Goal: Information Seeking & Learning: Compare options

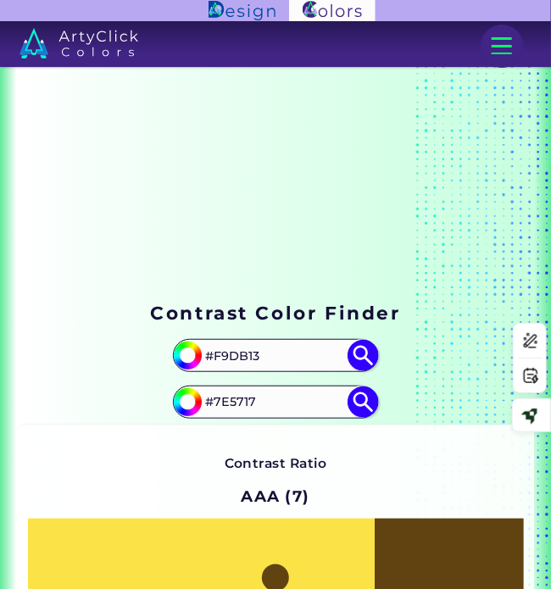
scroll to position [169, 0]
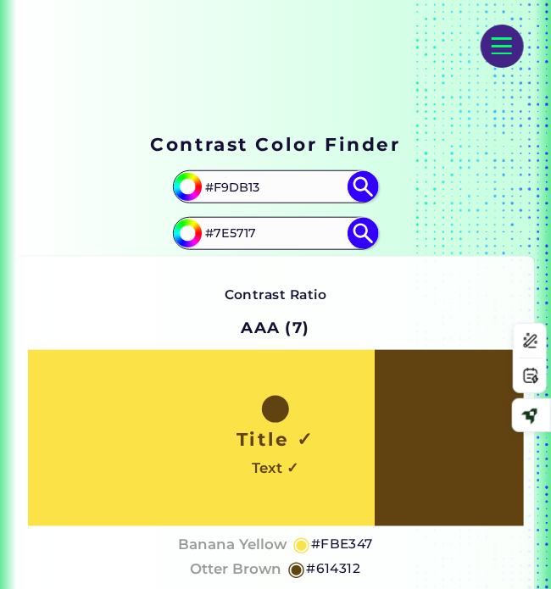
click at [236, 182] on input "#F9DB13" at bounding box center [275, 187] width 153 height 28
click at [247, 183] on input "#F9DB13" at bounding box center [275, 187] width 153 height 28
paste input "dec8b0"
type input "#dec8b0"
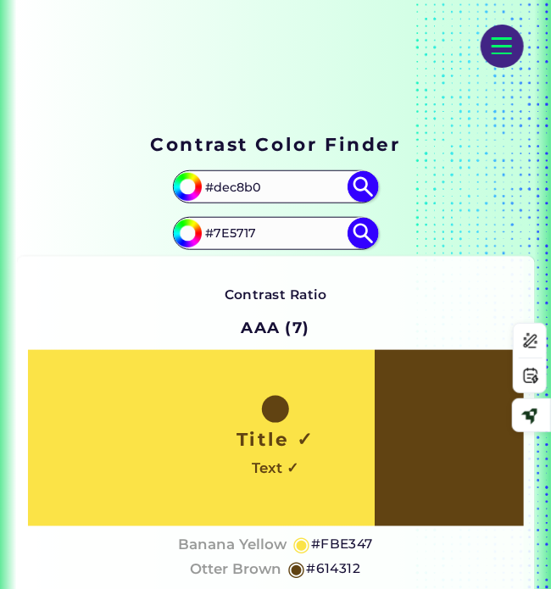
click at [369, 187] on img at bounding box center [362, 186] width 31 height 31
type input "#dec8b0"
type input "#DEC8B0"
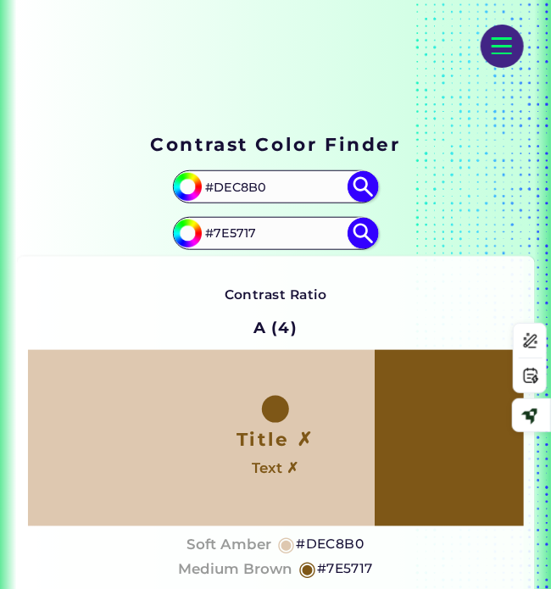
click at [234, 230] on input "#7E5717" at bounding box center [275, 233] width 153 height 28
paste input "eebd00"
type input "#eebd00"
click at [356, 230] on img at bounding box center [362, 233] width 31 height 31
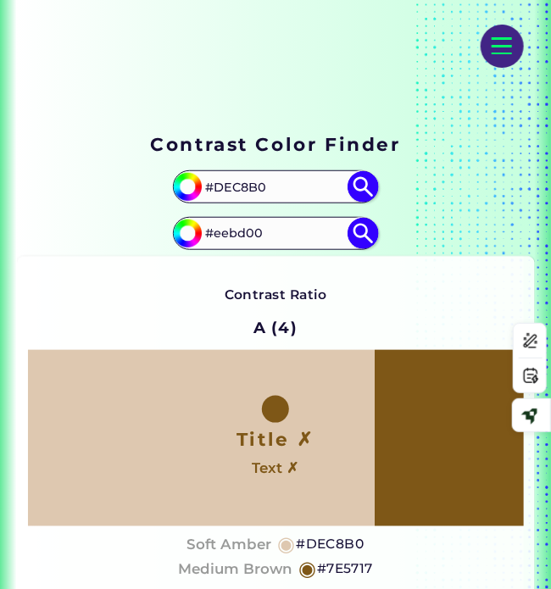
type input "#eebd00"
type input "#EEBD00"
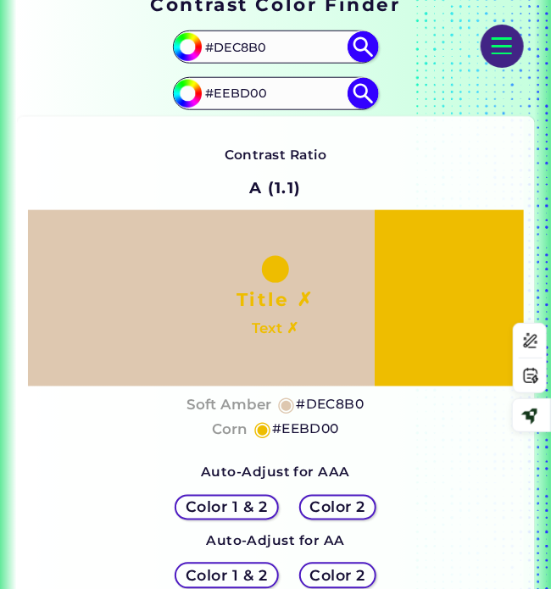
scroll to position [339, 0]
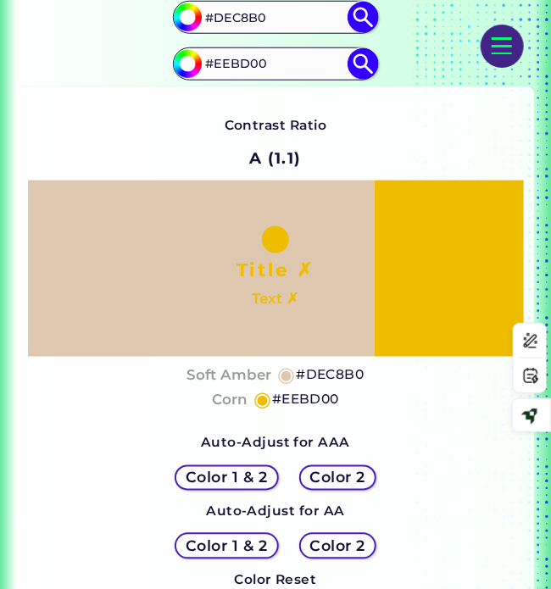
click at [324, 371] on h5 "#DEC8B0" at bounding box center [330, 375] width 68 height 22
click at [216, 374] on h4 "Soft Amber" at bounding box center [228, 375] width 85 height 25
click at [287, 395] on h5 "#EEBD00" at bounding box center [305, 400] width 67 height 22
click at [248, 16] on input "#DEC8B0" at bounding box center [275, 17] width 153 height 28
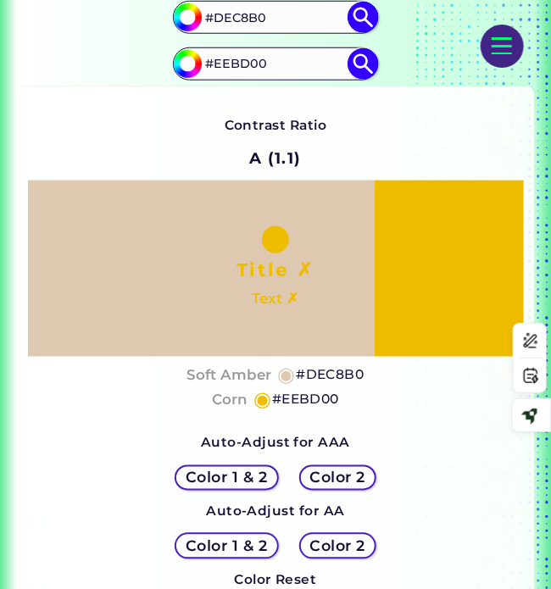
paste input "d73b33"
type input "#d73b33"
click at [254, 64] on input "#EEBD00" at bounding box center [275, 64] width 153 height 28
paste input "bd151"
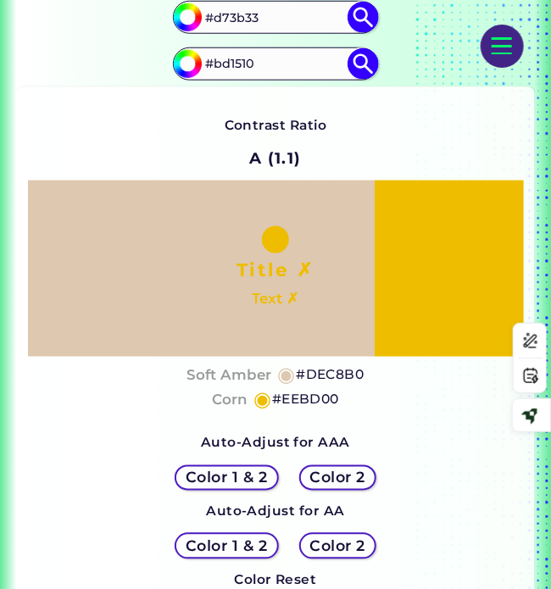
type input "#bd1510"
click at [366, 16] on img at bounding box center [362, 17] width 31 height 31
type input "#d73b33"
type input "#D73B33"
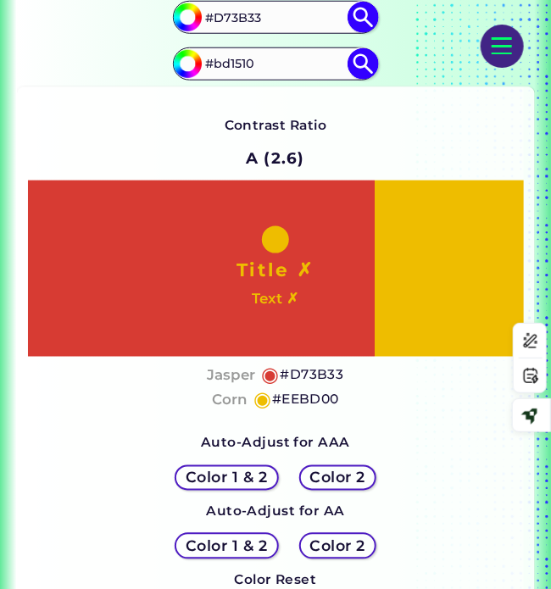
click at [366, 66] on img at bounding box center [362, 63] width 31 height 31
type input "#bd1510"
type input "#BD1510"
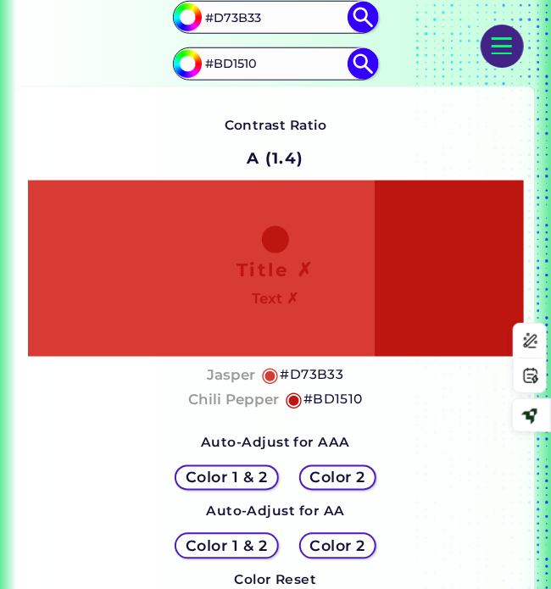
click at [303, 372] on h5 "#D73B33" at bounding box center [312, 375] width 64 height 22
click at [256, 400] on h4 "Chili Pepper" at bounding box center [233, 400] width 91 height 25
click at [341, 399] on h5 "#BD1510" at bounding box center [332, 400] width 59 height 22
click at [229, 14] on input "#D73B33" at bounding box center [275, 17] width 153 height 28
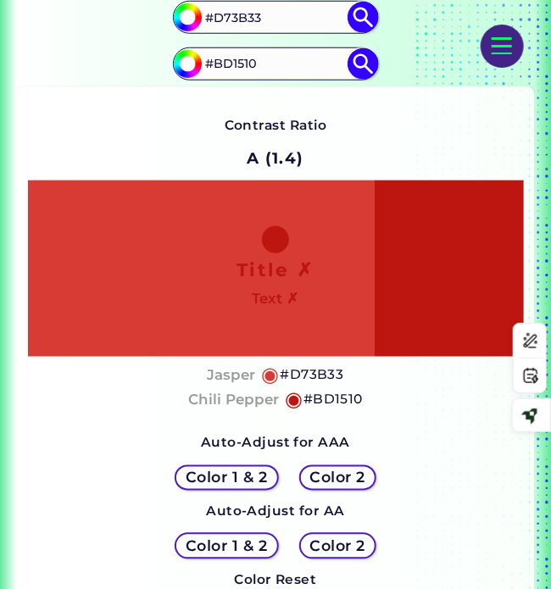
paste input "ce6b30"
type input "#ce6b30"
click at [238, 64] on input "#BD1510" at bounding box center [275, 64] width 153 height 28
paste input "f1d955"
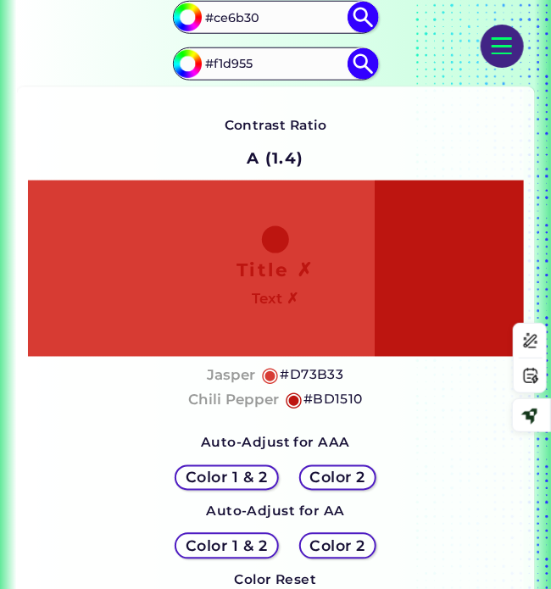
type input "#f1d955"
click at [355, 21] on img at bounding box center [362, 17] width 31 height 31
type input "#ce6b30"
type input "#CE6B30"
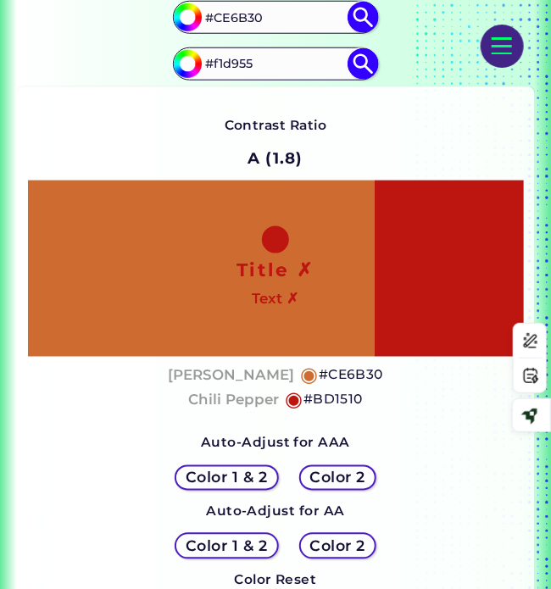
click at [367, 69] on img at bounding box center [362, 63] width 31 height 31
type input "#f1d955"
type input "#F1D955"
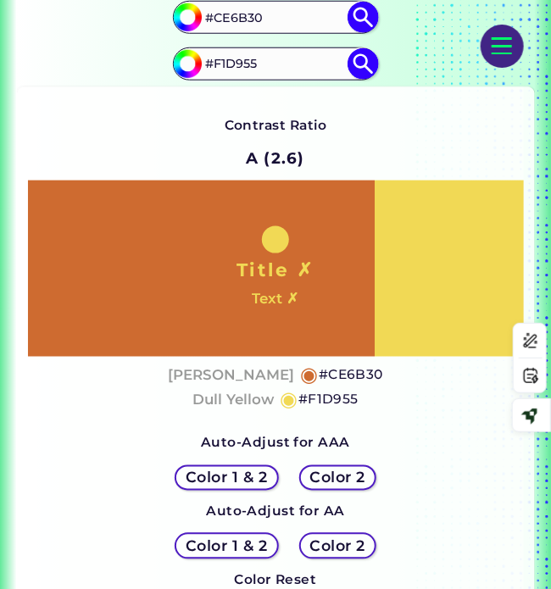
click at [264, 375] on h4 "[PERSON_NAME]" at bounding box center [231, 375] width 126 height 25
drag, startPoint x: 352, startPoint y: 375, endPoint x: 210, endPoint y: 396, distance: 143.8
click at [352, 375] on h5 "#CE6B30" at bounding box center [351, 375] width 64 height 22
drag, startPoint x: 249, startPoint y: 396, endPoint x: 184, endPoint y: 412, distance: 67.2
click at [249, 396] on h4 "Dull Yellow" at bounding box center [232, 400] width 81 height 25
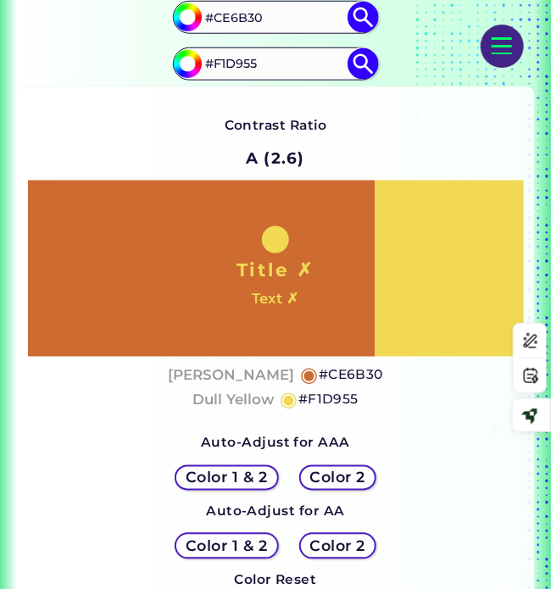
drag, startPoint x: 321, startPoint y: 401, endPoint x: 288, endPoint y: 402, distance: 33.1
click at [321, 401] on h5 "#F1D955" at bounding box center [328, 400] width 60 height 22
click at [229, 19] on input "#CE6B30" at bounding box center [275, 17] width 153 height 28
paste input "ff320a"
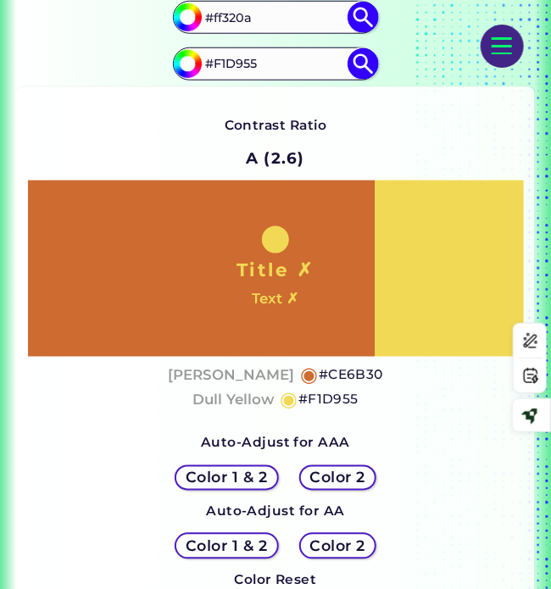
type input "#ff320a"
click at [228, 61] on input "#F1D955" at bounding box center [275, 64] width 153 height 28
click at [230, 61] on input "#F1D955" at bounding box center [275, 64] width 153 height 28
paste input "e0e74f"
type input "#e0e74f"
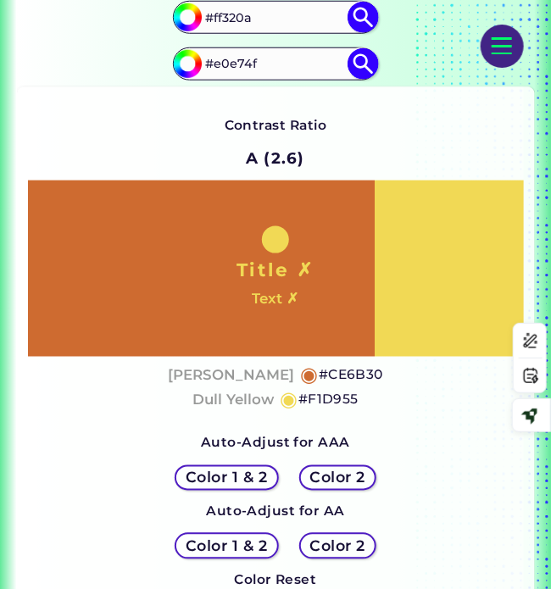
click at [359, 16] on img at bounding box center [362, 17] width 31 height 31
type input "#ff320a"
type input "#FF320A"
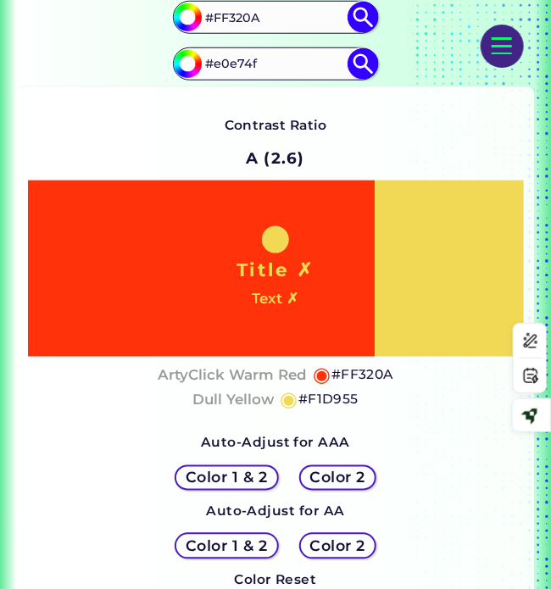
click at [364, 58] on img at bounding box center [362, 63] width 31 height 31
type input "#e0e74f"
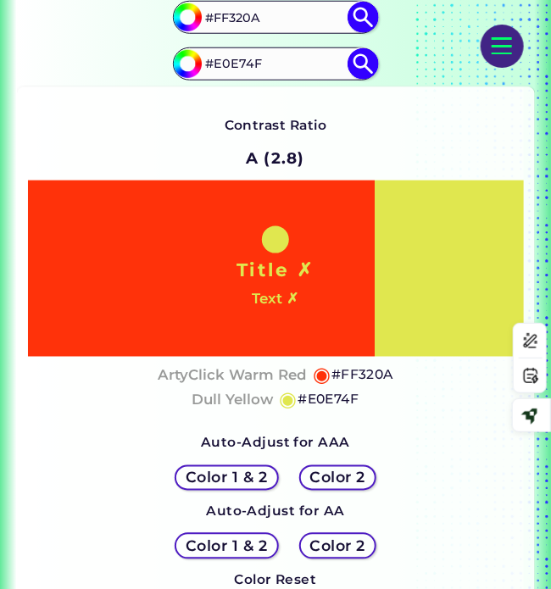
click at [280, 375] on h4 "ArtyClick Warm Red" at bounding box center [232, 375] width 149 height 25
drag, startPoint x: 369, startPoint y: 372, endPoint x: 333, endPoint y: 391, distance: 40.9
click at [369, 372] on h5 "#FF320A" at bounding box center [362, 375] width 62 height 22
click at [248, 59] on input "#E0E74F" at bounding box center [275, 64] width 153 height 28
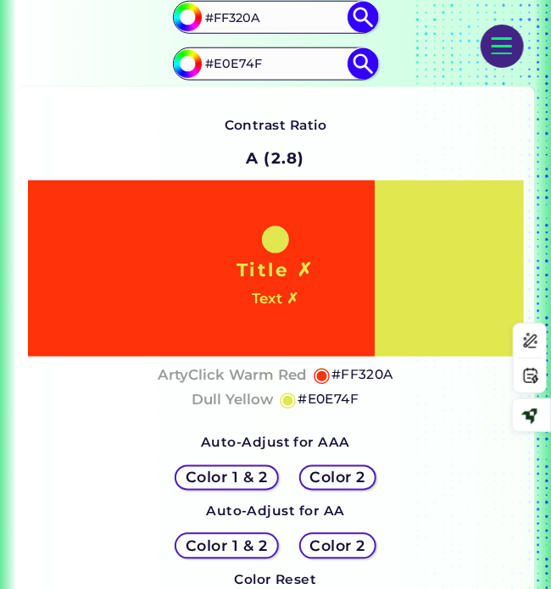
paste input "e0e74f"
click at [370, 64] on img at bounding box center [362, 63] width 31 height 31
type input "#E0E74F"
drag, startPoint x: 313, startPoint y: 397, endPoint x: 102, endPoint y: 432, distance: 214.6
click at [313, 397] on h5 "#E0E74F" at bounding box center [327, 400] width 61 height 22
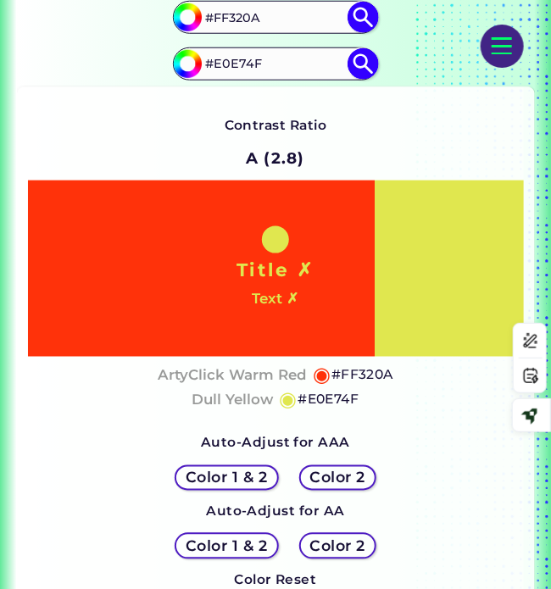
click at [241, 20] on input "#FF320A" at bounding box center [275, 17] width 153 height 28
paste input "5b2c31"
type input "#5b2c31"
click at [241, 66] on input "#E0E74F" at bounding box center [275, 64] width 153 height 28
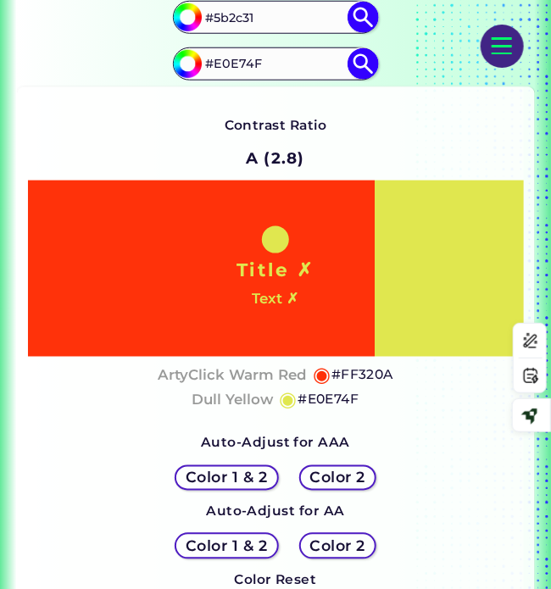
click at [241, 66] on input "#E0E74F" at bounding box center [275, 64] width 153 height 28
paste input "8ee468"
type input "#8ee468"
click at [363, 3] on img at bounding box center [362, 17] width 31 height 31
type input "#5b2c31"
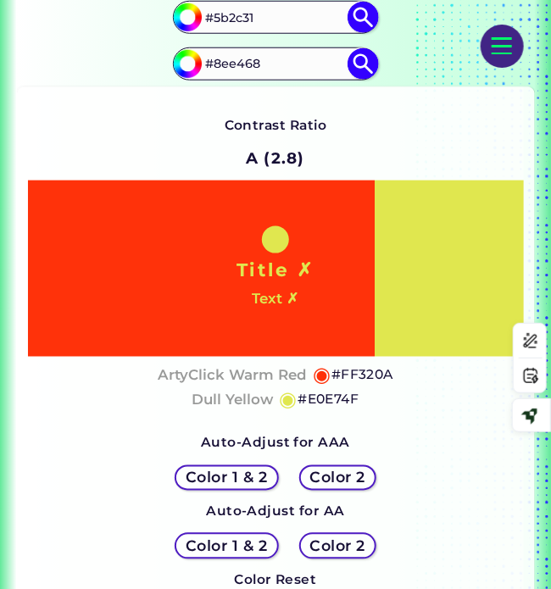
type input "#5B2C31"
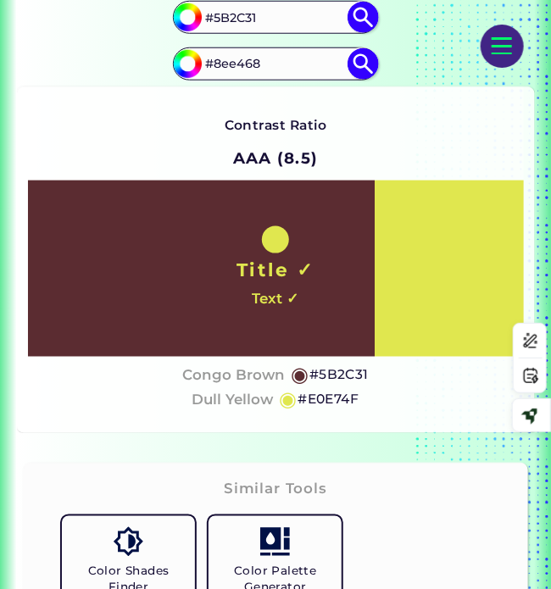
click at [363, 65] on img at bounding box center [362, 63] width 31 height 31
type input "#8ee468"
type input "#8EE468"
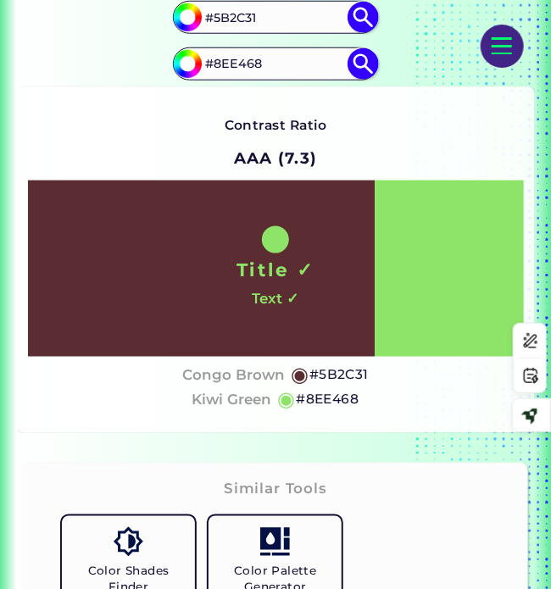
click at [225, 374] on h4 "Congo Brown" at bounding box center [233, 375] width 103 height 25
drag, startPoint x: 347, startPoint y: 369, endPoint x: 10, endPoint y: 408, distance: 338.6
click at [347, 369] on h5 "#5B2C31" at bounding box center [338, 375] width 59 height 22
drag, startPoint x: 263, startPoint y: 397, endPoint x: 206, endPoint y: 402, distance: 57.0
click at [263, 397] on h4 "Kiwi Green" at bounding box center [231, 400] width 80 height 25
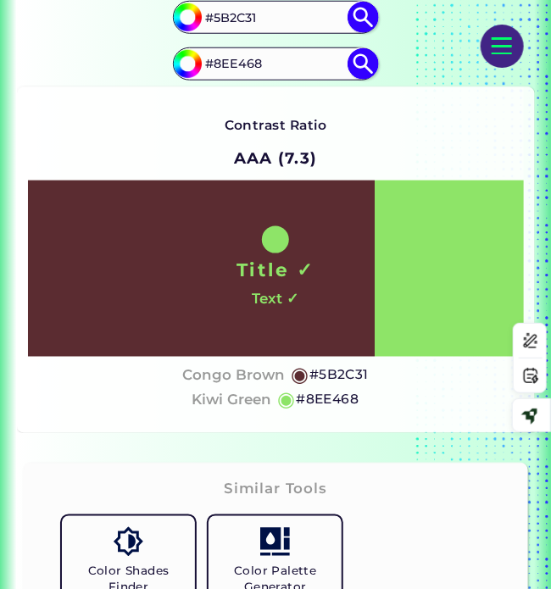
click at [328, 398] on h5 "#8EE468" at bounding box center [327, 400] width 63 height 22
click at [227, 18] on input "#5B2C31" at bounding box center [275, 17] width 153 height 28
paste input "a3e3d0"
type input "#a3e3d0"
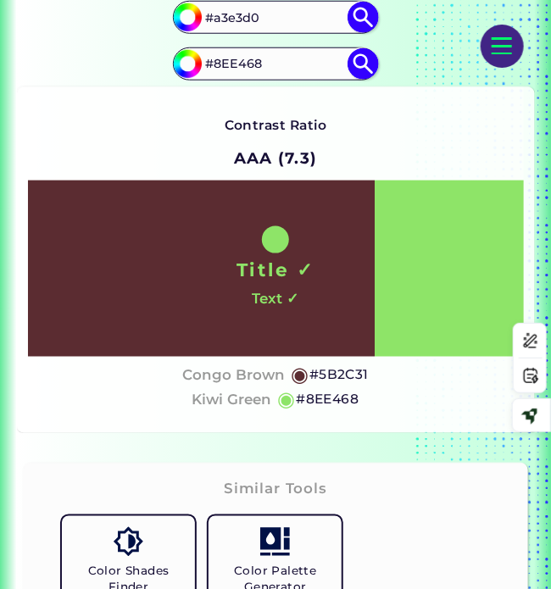
click at [237, 60] on input "#8EE468" at bounding box center [275, 64] width 153 height 28
paste input "d5ea9f"
type input "#d5ea9f"
click at [360, 17] on img at bounding box center [362, 17] width 31 height 31
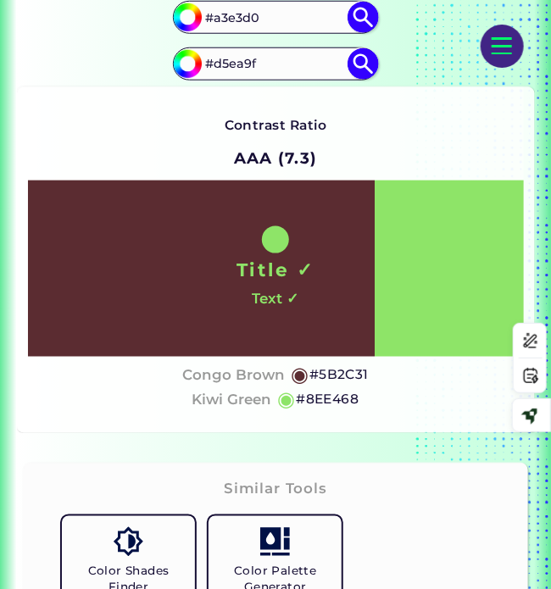
type input "#a3e3d0"
type input "#A3E3D0"
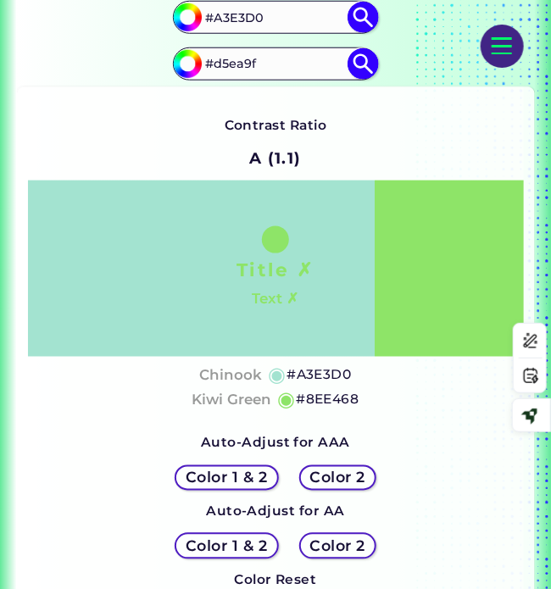
click at [363, 57] on img at bounding box center [362, 63] width 31 height 31
type input "#d5ea9f"
type input "#D5EA9F"
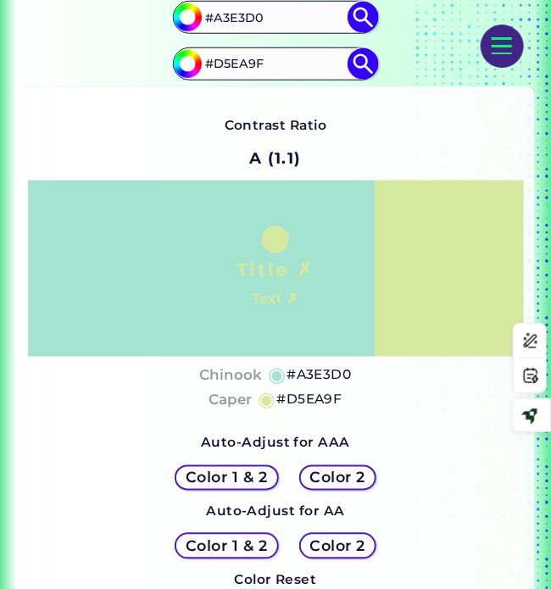
click at [237, 376] on h4 "Chinook" at bounding box center [230, 375] width 63 height 25
drag, startPoint x: 234, startPoint y: 402, endPoint x: 180, endPoint y: 405, distance: 54.3
click at [234, 402] on h4 "Caper" at bounding box center [229, 400] width 43 height 25
drag, startPoint x: 326, startPoint y: 374, endPoint x: 290, endPoint y: 379, distance: 36.7
click at [326, 374] on h5 "#A3E3D0" at bounding box center [318, 375] width 64 height 22
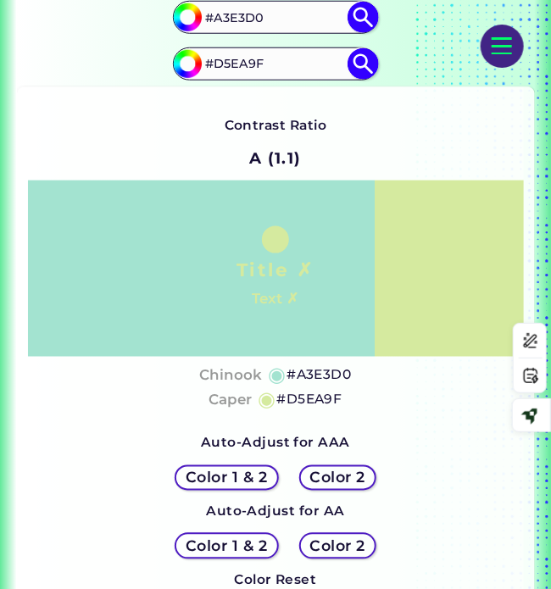
drag, startPoint x: 315, startPoint y: 395, endPoint x: 191, endPoint y: 427, distance: 128.6
click at [315, 394] on h5 "#D5EA9F" at bounding box center [308, 400] width 65 height 22
click at [227, 19] on input "#A3E3D0" at bounding box center [275, 17] width 153 height 28
paste input "d5375a"
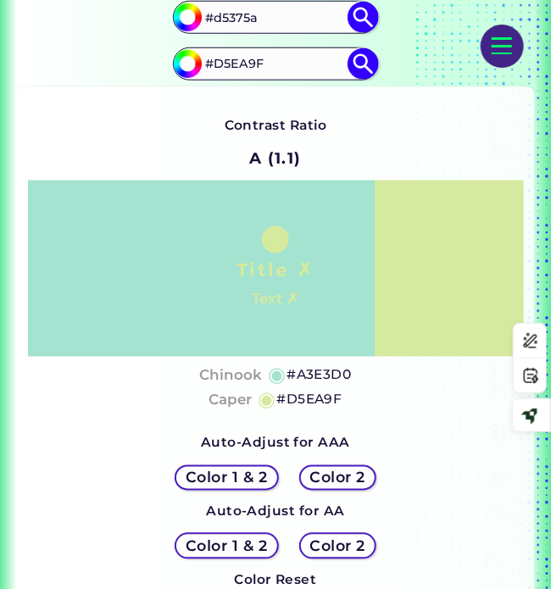
type input "#d5375a"
click at [247, 63] on input "#D5EA9F" at bounding box center [275, 64] width 153 height 28
paste input "b8d347"
type input "#b8d347"
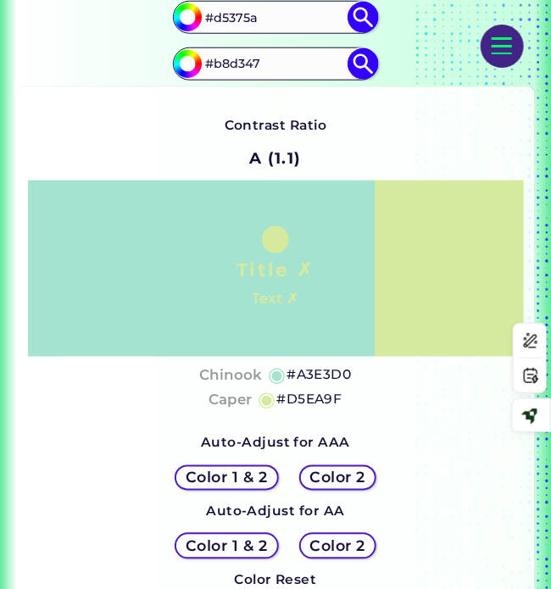
click at [356, 1] on div "#a3e3d0 #d5375a" at bounding box center [275, 17] width 205 height 33
click at [359, 61] on img at bounding box center [362, 63] width 31 height 31
type input "#b8d347"
type input "#B8D347"
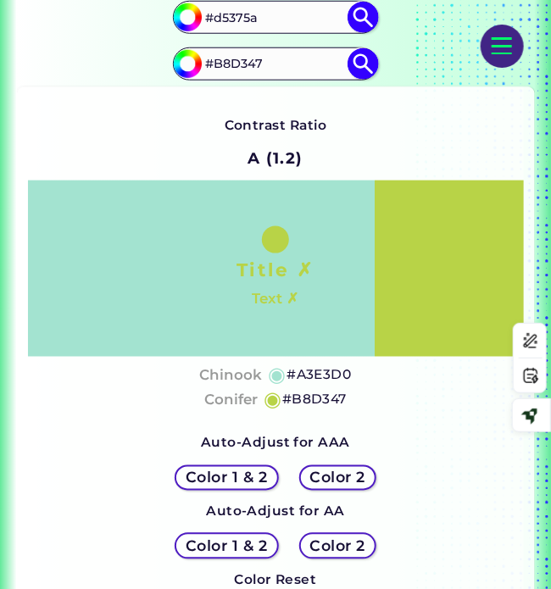
click at [356, 12] on img at bounding box center [362, 17] width 31 height 31
type input "#d5375a"
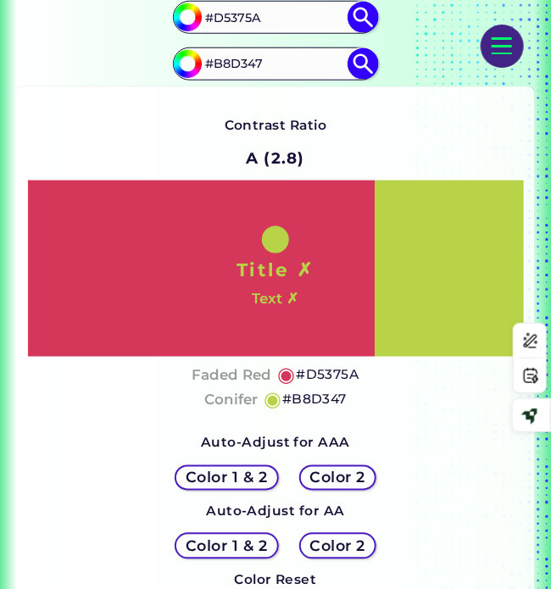
click at [254, 379] on h4 "Faded Red" at bounding box center [231, 375] width 80 height 25
click at [333, 367] on h5 "#D5375A" at bounding box center [327, 375] width 63 height 22
click at [236, 398] on h4 "Conifer" at bounding box center [230, 400] width 53 height 25
click at [325, 399] on h5 "#B8D347" at bounding box center [314, 400] width 64 height 22
click at [235, 17] on input "#D5375A" at bounding box center [275, 17] width 153 height 28
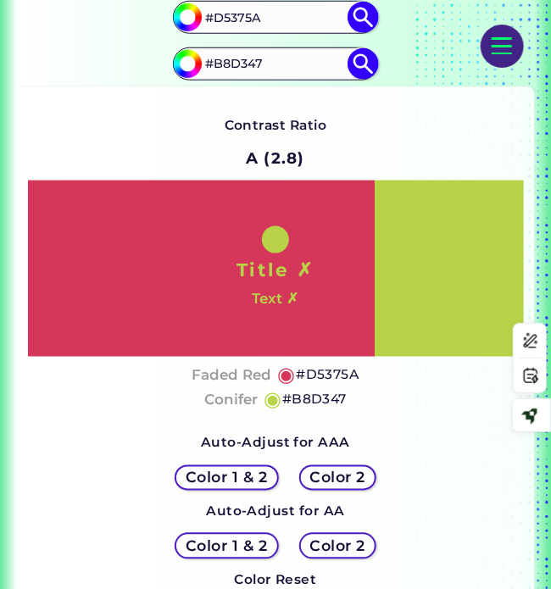
click at [235, 17] on input "#D5375A" at bounding box center [275, 17] width 153 height 28
paste input "c4e891"
type input "#c4e891"
click at [241, 61] on input "#B8D347" at bounding box center [275, 64] width 153 height 28
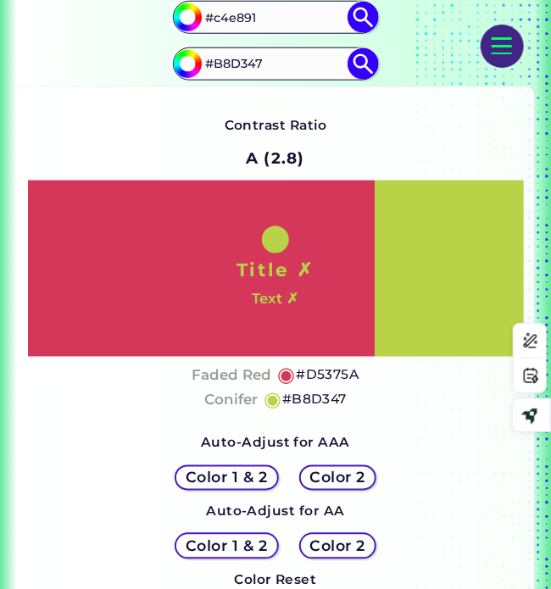
paste input "63d770"
type input "#63d770"
click at [358, 12] on img at bounding box center [362, 17] width 31 height 31
type input "#c4e891"
type input "#C4E891"
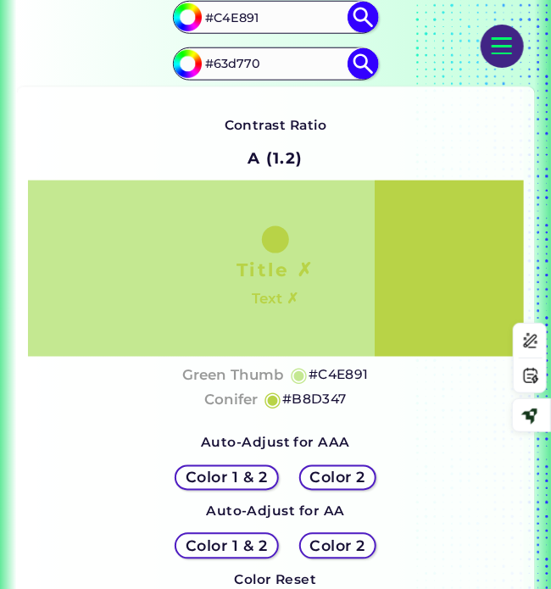
click at [361, 60] on img at bounding box center [362, 63] width 31 height 31
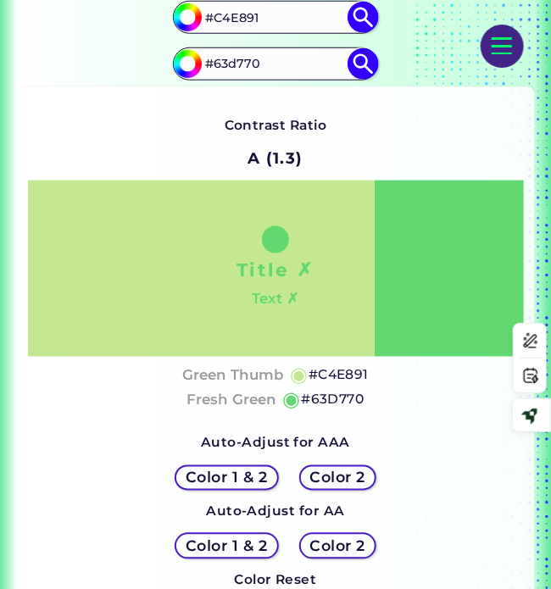
type input "#63d770"
type input "#63D770"
click at [260, 374] on h4 "Green Thumb" at bounding box center [233, 375] width 102 height 25
drag, startPoint x: 349, startPoint y: 374, endPoint x: 34, endPoint y: 416, distance: 318.0
click at [344, 374] on h5 "#C4E891" at bounding box center [338, 375] width 60 height 22
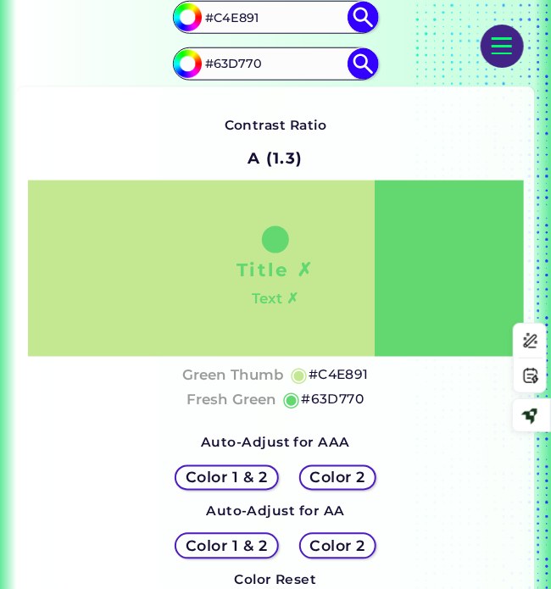
click at [234, 397] on h4 "Fresh Green" at bounding box center [231, 400] width 90 height 25
drag, startPoint x: 340, startPoint y: 393, endPoint x: 206, endPoint y: 408, distance: 134.6
click at [340, 392] on h5 "#63D770" at bounding box center [332, 400] width 63 height 22
click at [220, 14] on input "#C4E891" at bounding box center [275, 17] width 153 height 28
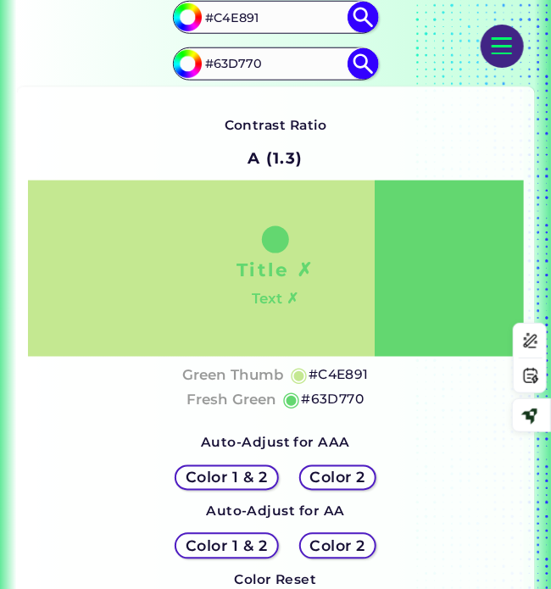
paste input "f5d132"
type input "#f5d132"
click at [239, 64] on input "#63D770" at bounding box center [275, 64] width 153 height 28
paste input "d65436"
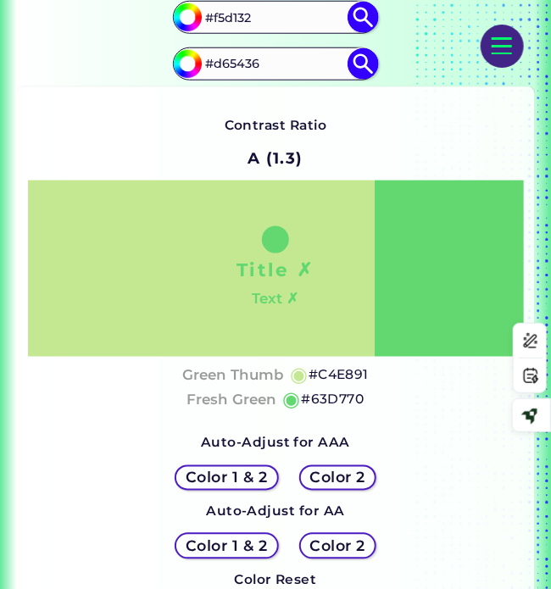
type input "#d65436"
click at [368, 11] on img at bounding box center [362, 17] width 31 height 31
type input "#f5d132"
type input "#F5D132"
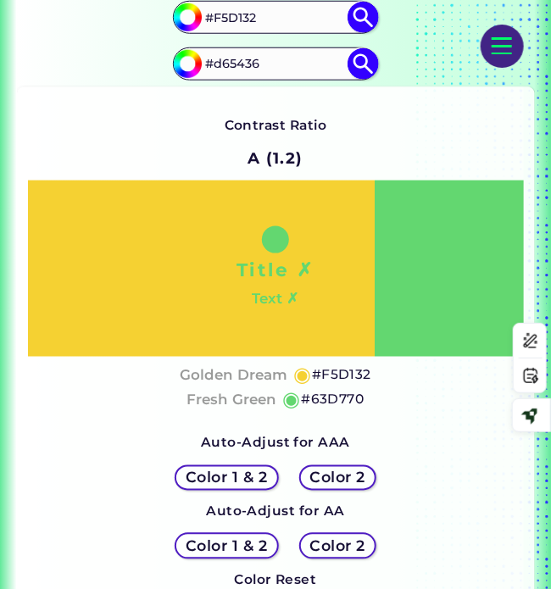
click at [373, 53] on img at bounding box center [362, 63] width 31 height 31
type input "#d65436"
type input "#D65436"
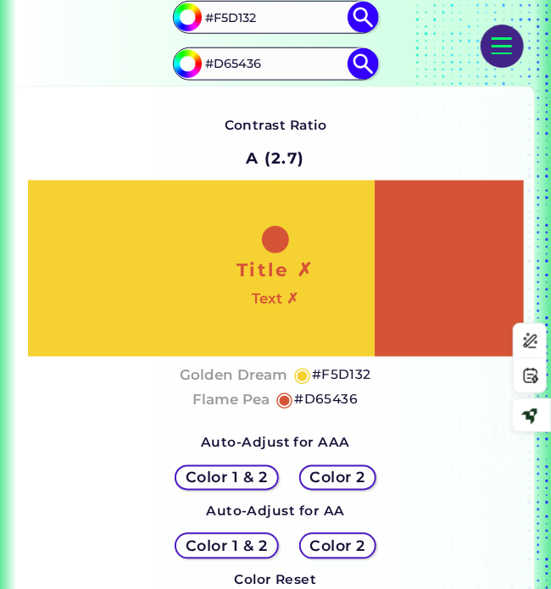
click at [261, 374] on h4 "Golden Dream" at bounding box center [234, 375] width 108 height 25
drag, startPoint x: 339, startPoint y: 372, endPoint x: 81, endPoint y: 406, distance: 259.8
click at [339, 372] on h5 "#F5D132" at bounding box center [341, 375] width 59 height 22
drag, startPoint x: 231, startPoint y: 401, endPoint x: 219, endPoint y: 404, distance: 12.3
click at [231, 401] on h4 "Flame Pea" at bounding box center [230, 400] width 77 height 25
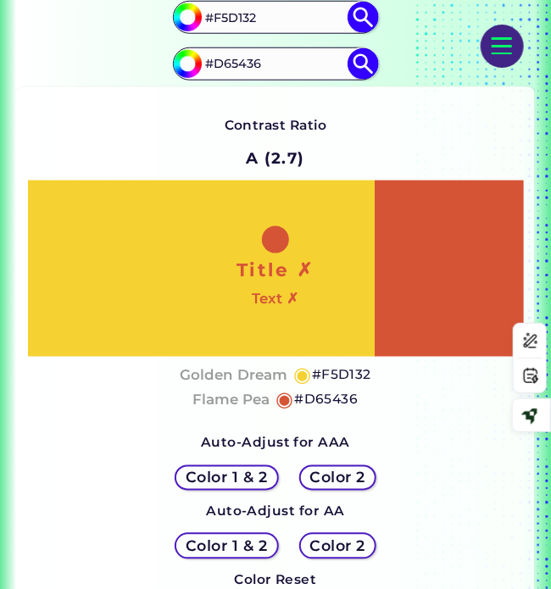
drag, startPoint x: 330, startPoint y: 395, endPoint x: 296, endPoint y: 398, distance: 34.1
click at [330, 395] on h5 "#D65436" at bounding box center [326, 400] width 64 height 22
click at [237, 15] on input "#F5D132" at bounding box center [275, 17] width 153 height 28
paste input "fdd54f"
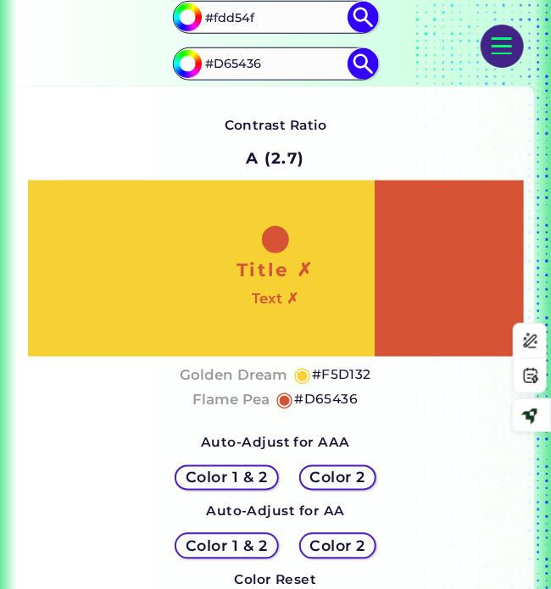
type input "#fdd54f"
click at [225, 60] on input "#D65436" at bounding box center [275, 64] width 153 height 28
paste input "f2d380"
type input "#f2d380"
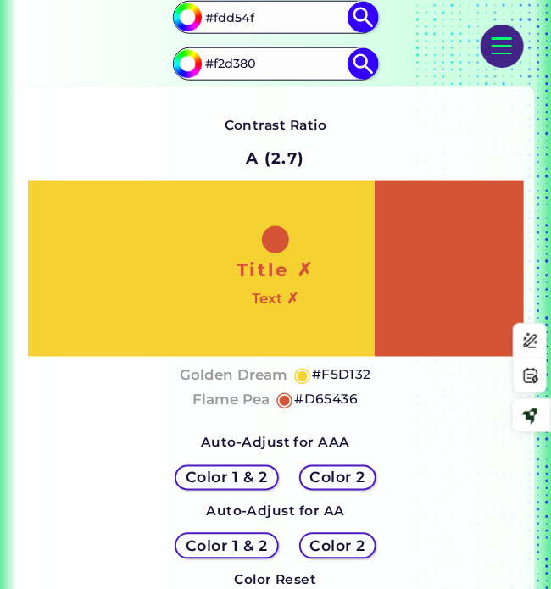
click at [366, 13] on img at bounding box center [362, 17] width 31 height 31
type input "#fdd54f"
type input "#FDD54F"
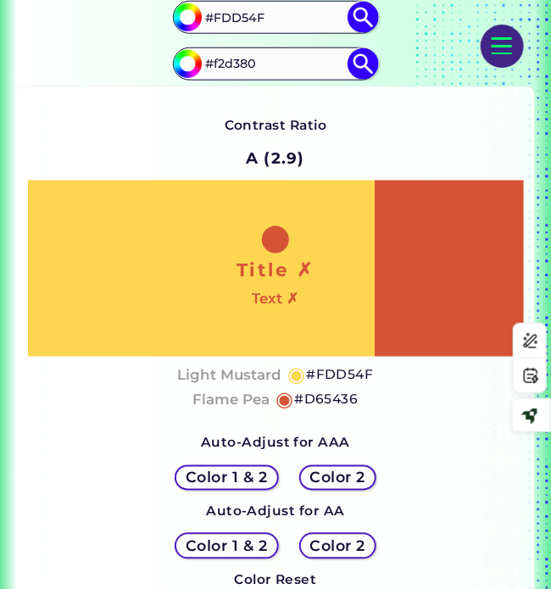
click at [350, 64] on img at bounding box center [362, 63] width 31 height 31
type input "#f2d380"
type input "#F2D380"
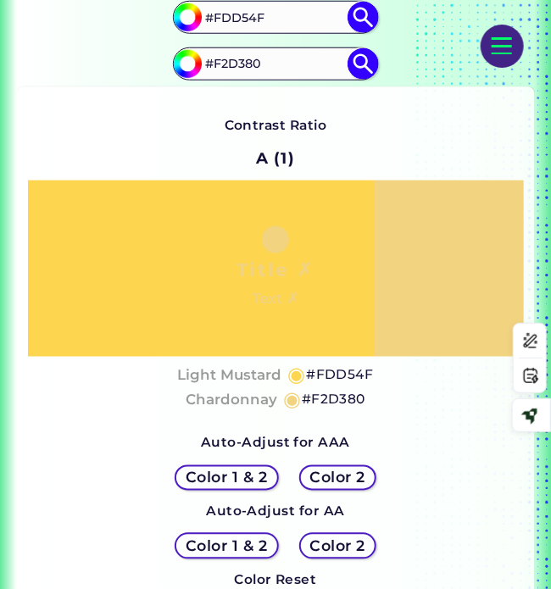
click at [234, 373] on h4 "Light Mustard" at bounding box center [229, 375] width 104 height 25
drag, startPoint x: 328, startPoint y: 374, endPoint x: 44, endPoint y: 445, distance: 292.6
click at [328, 374] on h5 "#FDD54F" at bounding box center [339, 375] width 67 height 22
drag, startPoint x: 242, startPoint y: 399, endPoint x: 131, endPoint y: 417, distance: 112.4
click at [242, 399] on h4 "Chardonnay" at bounding box center [232, 400] width 92 height 25
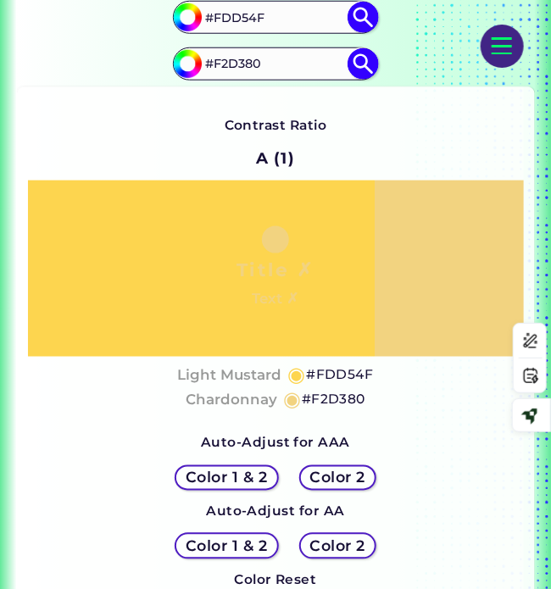
drag, startPoint x: 320, startPoint y: 399, endPoint x: 289, endPoint y: 402, distance: 31.5
click at [320, 398] on h5 "#F2D380" at bounding box center [334, 400] width 64 height 22
click at [247, 19] on input "#FDD54F" at bounding box center [275, 17] width 153 height 28
paste input "eed06d"
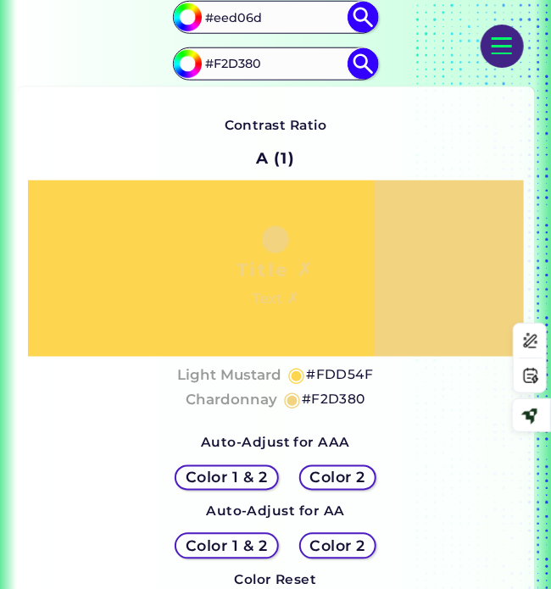
type input "#eed06d"
click at [242, 64] on input "#F2D380" at bounding box center [275, 64] width 153 height 28
paste input "fee739"
type input "#fee739"
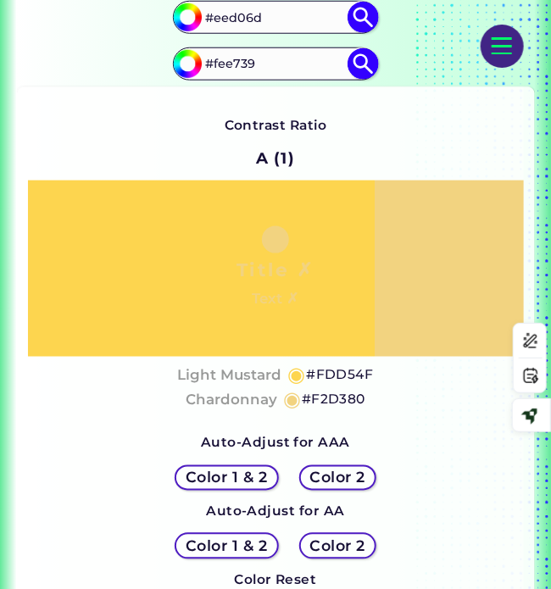
click at [357, 64] on img at bounding box center [362, 63] width 31 height 31
type input "#fee739"
type input "#FEE739"
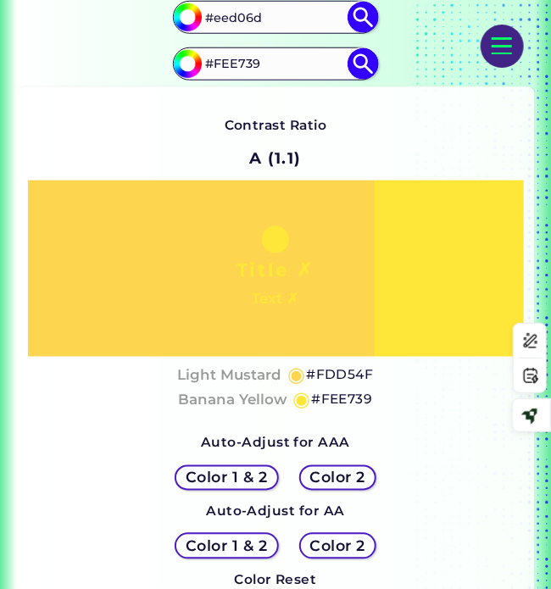
click at [360, 13] on img at bounding box center [362, 17] width 31 height 31
type input "#eed06d"
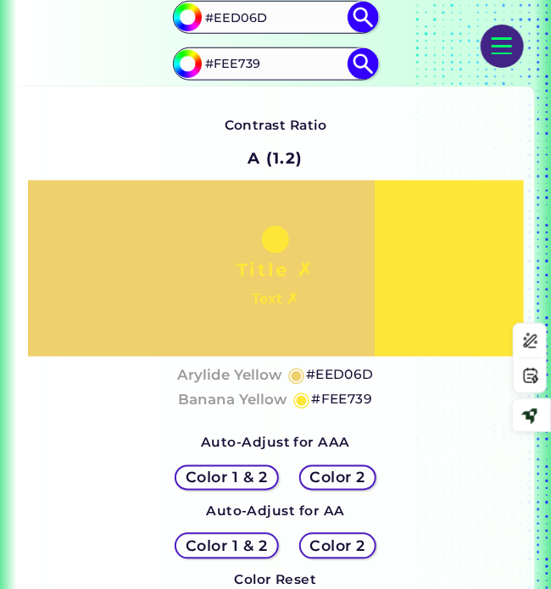
click at [258, 373] on h4 "Arylide Yellow" at bounding box center [229, 375] width 104 height 25
click at [349, 369] on h5 "#EED06D" at bounding box center [340, 375] width 68 height 22
click at [232, 397] on h4 "Banana Yellow" at bounding box center [232, 400] width 108 height 25
click at [352, 396] on h5 "#FEE739" at bounding box center [341, 400] width 61 height 22
click at [247, 19] on input "#EED06D" at bounding box center [275, 17] width 153 height 28
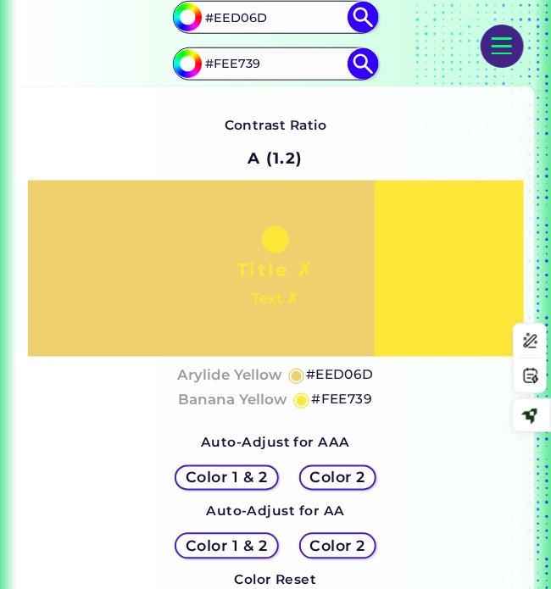
click at [247, 19] on input "#EED06D" at bounding box center [275, 17] width 153 height 28
paste input "6ad059"
type input "#6ad059"
click at [238, 64] on input "#FEE739" at bounding box center [275, 64] width 153 height 28
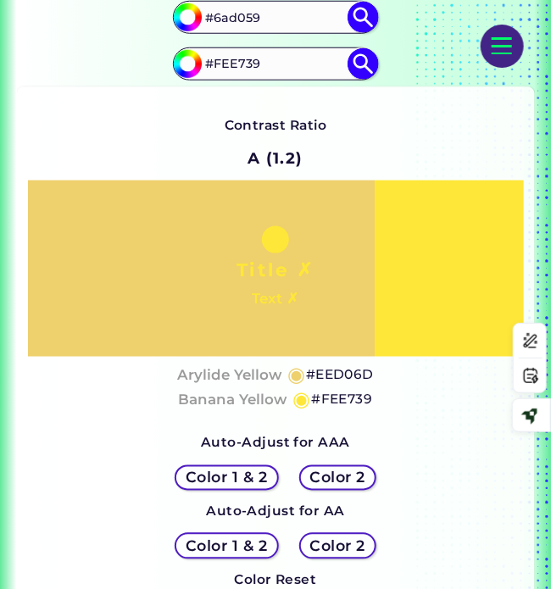
paste input "eb4165"
type input "#eb4165"
click at [355, 14] on img at bounding box center [362, 17] width 31 height 31
type input "#6ad059"
type input "#6AD059"
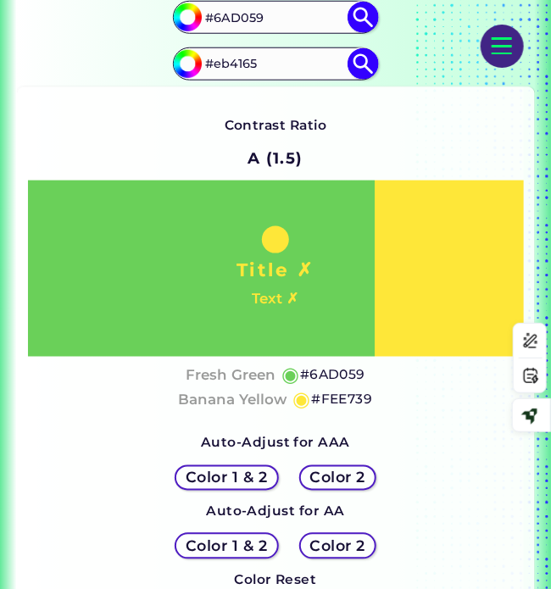
click at [359, 55] on img at bounding box center [362, 63] width 31 height 31
type input "#eb4165"
type input "#EB4165"
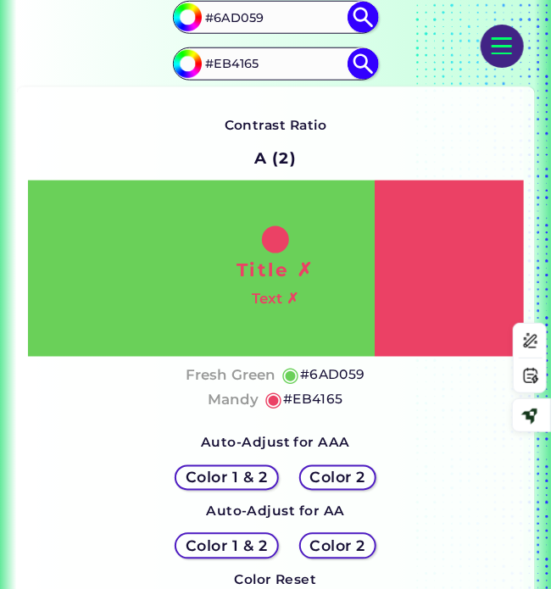
click at [296, 399] on h5 "#EB4165" at bounding box center [313, 400] width 60 height 22
click at [231, 17] on input "#6AD059" at bounding box center [275, 17] width 153 height 28
click at [231, 16] on input "#6AD059" at bounding box center [275, 17] width 153 height 28
paste input "ea502e"
type input "#ea502e"
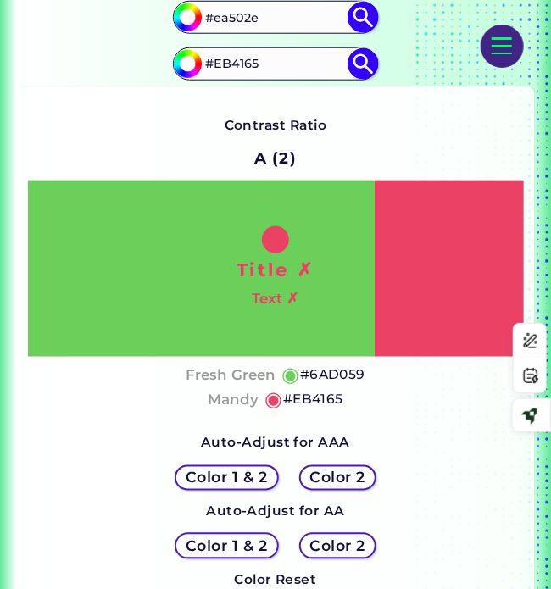
click at [247, 64] on input "#EB4165" at bounding box center [275, 64] width 153 height 28
paste input "f18e30"
type input "#f18e30"
click at [363, 18] on img at bounding box center [362, 17] width 31 height 31
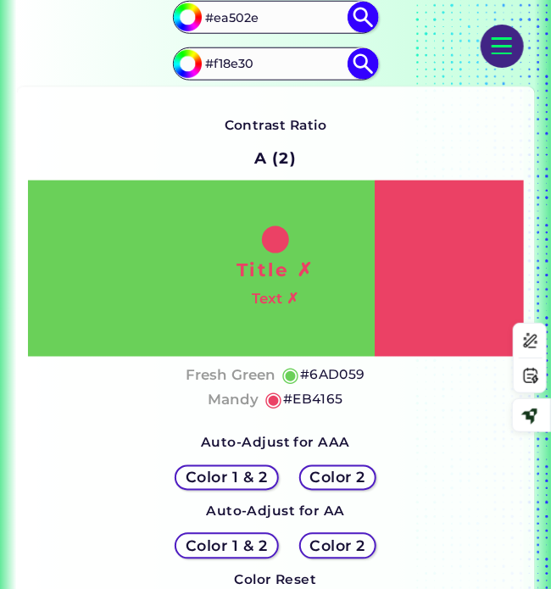
type input "#ea502e"
type input "#EA502E"
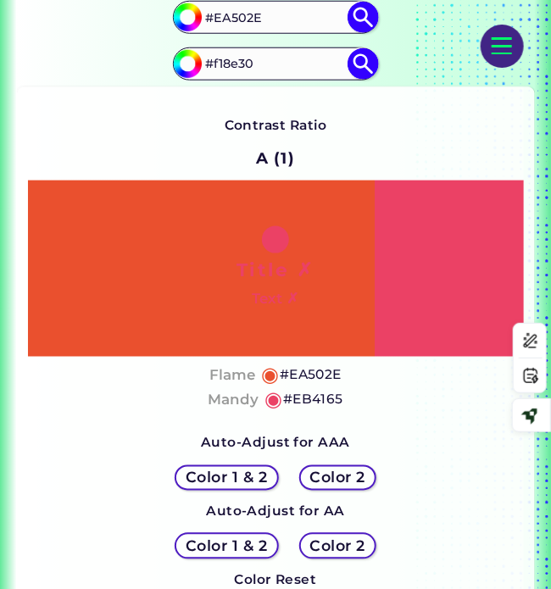
click at [363, 57] on img at bounding box center [362, 63] width 31 height 31
type input "#f18e30"
type input "#F18E30"
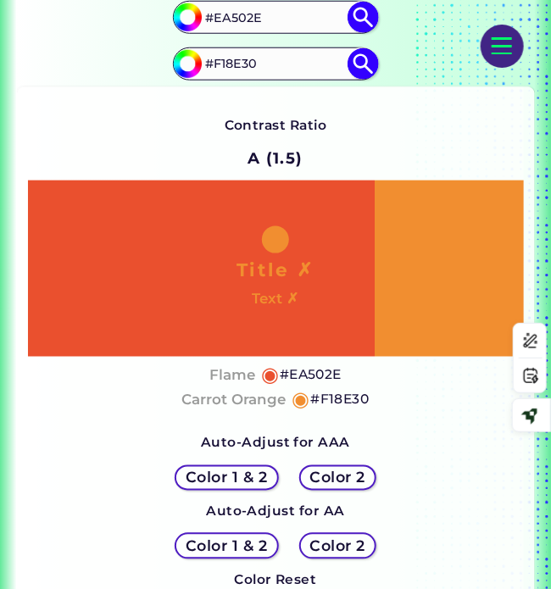
click at [233, 374] on h4 "Flame" at bounding box center [232, 375] width 46 height 25
click at [299, 378] on h5 "#EA502E" at bounding box center [311, 375] width 62 height 22
drag, startPoint x: 258, startPoint y: 399, endPoint x: 57, endPoint y: 427, distance: 202.7
click at [258, 399] on h4 "Carrot Orange" at bounding box center [233, 400] width 104 height 25
click at [359, 397] on h5 "#F18E30" at bounding box center [339, 400] width 58 height 22
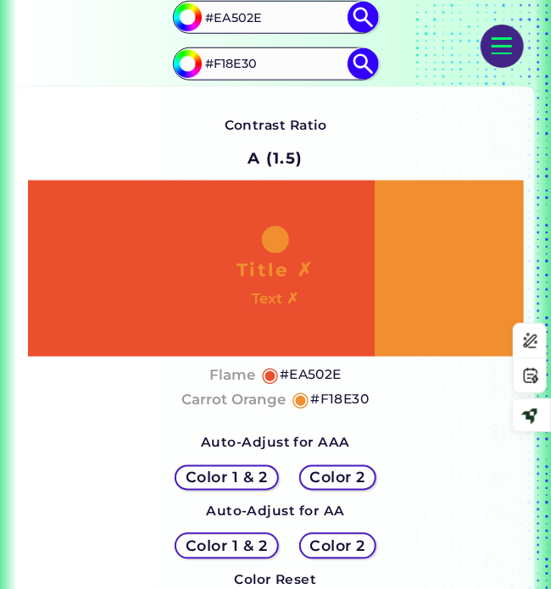
click at [246, 16] on input "#EA502E" at bounding box center [275, 17] width 153 height 28
paste input "f9c732"
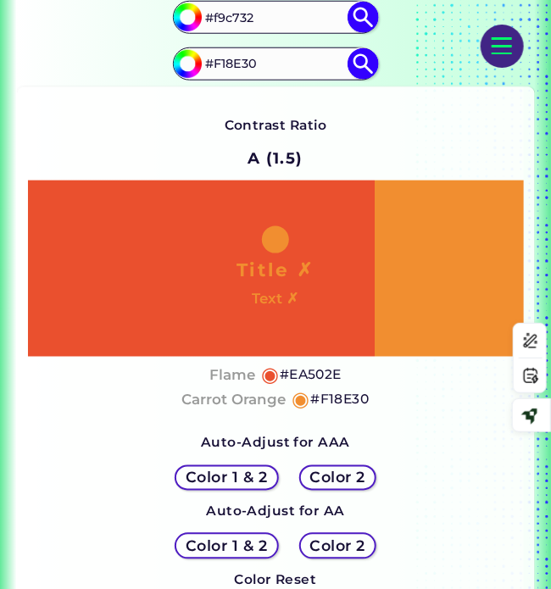
type input "#f9c732"
click at [228, 60] on input "#F18E30" at bounding box center [275, 64] width 153 height 28
paste input "f0e782"
type input "#f0e782"
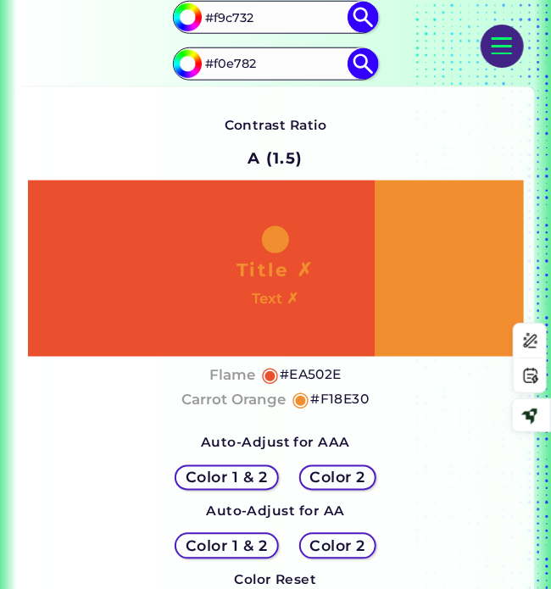
click at [359, 10] on img at bounding box center [362, 17] width 31 height 31
type input "#f9c732"
type input "#F9C732"
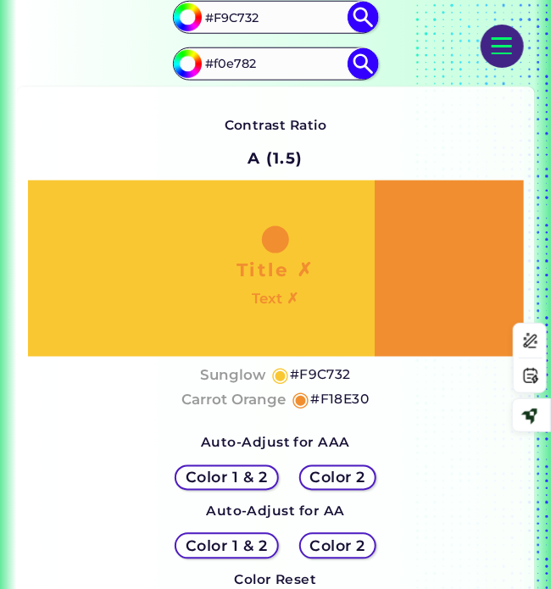
click at [362, 62] on img at bounding box center [362, 63] width 31 height 31
type input "#f0e782"
type input "#F0E782"
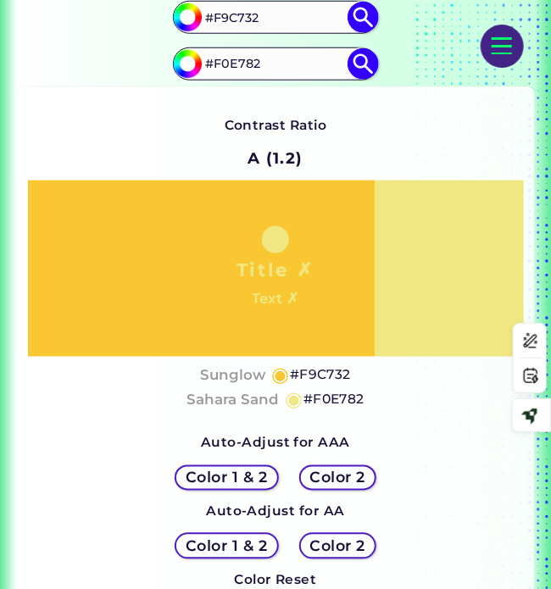
click at [241, 370] on h4 "Sunglow" at bounding box center [232, 375] width 65 height 25
click at [314, 374] on h5 "#F9C732" at bounding box center [320, 375] width 61 height 22
click at [251, 399] on h4 "Sahara Sand" at bounding box center [232, 400] width 92 height 25
click at [342, 396] on h5 "#F0E782" at bounding box center [333, 400] width 61 height 22
click at [232, 22] on input "#F9C732" at bounding box center [275, 17] width 153 height 28
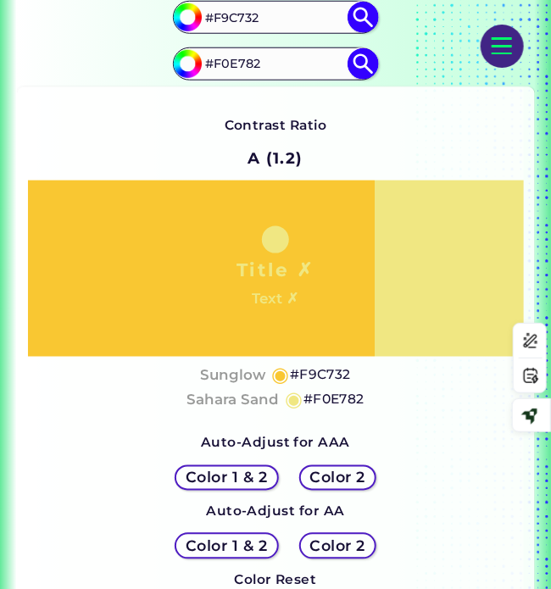
click at [232, 21] on input "#F9C732" at bounding box center [275, 17] width 153 height 28
paste input "c4c0bd"
type input "#c4c0bd"
click at [243, 60] on input "#F0E782" at bounding box center [275, 64] width 153 height 28
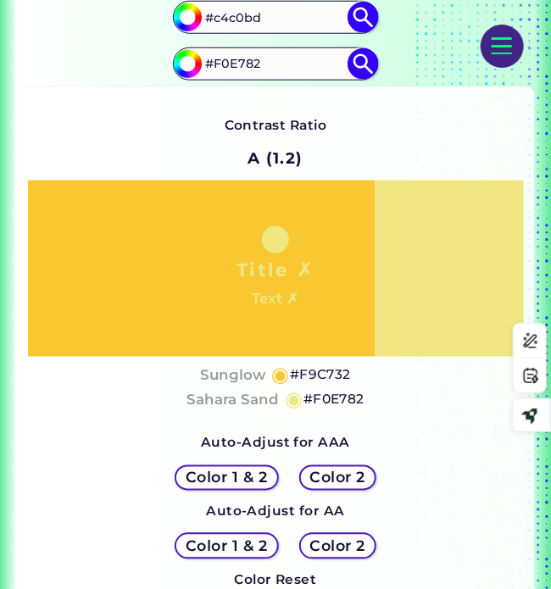
paste input "a2121c"
type input "#a2121c"
click at [363, 16] on img at bounding box center [362, 17] width 31 height 31
type input "#c4c0bd"
type input "#C4C0BD"
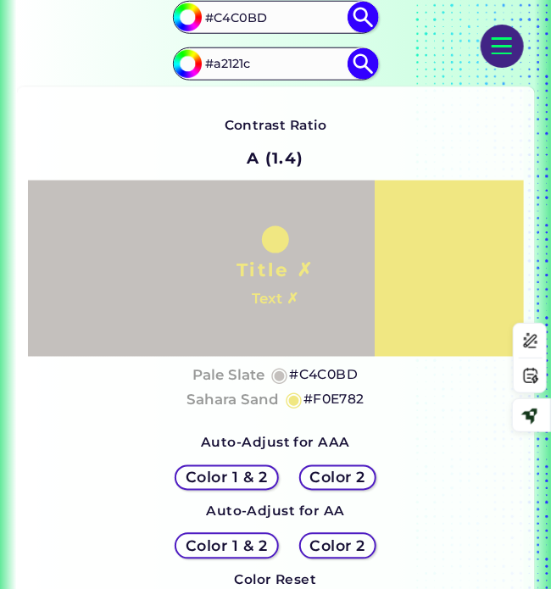
click at [356, 59] on img at bounding box center [362, 63] width 31 height 31
type input "#a2121c"
type input "#A2121C"
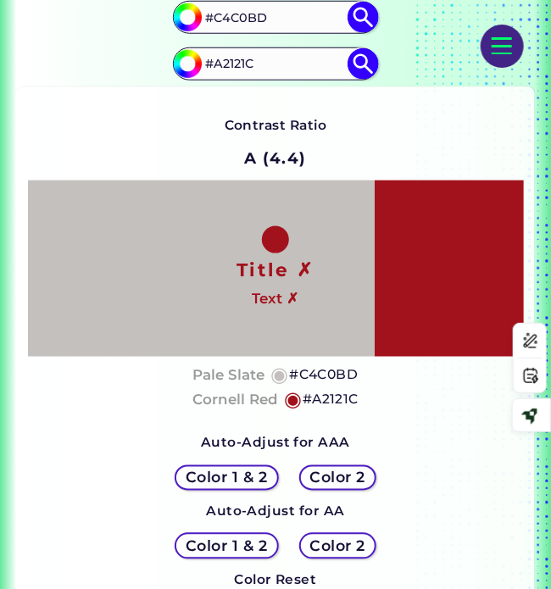
click at [247, 375] on h4 "Pale Slate" at bounding box center [228, 375] width 72 height 25
click at [350, 370] on h5 "#C4C0BD" at bounding box center [323, 375] width 69 height 22
click at [239, 404] on h4 "Cornell Red" at bounding box center [235, 400] width 86 height 25
copy h4 "l"
drag, startPoint x: 334, startPoint y: 396, endPoint x: 42, endPoint y: 447, distance: 295.9
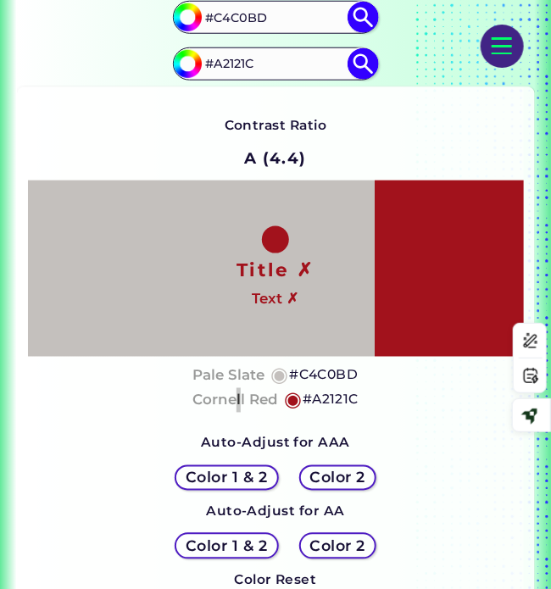
click at [333, 396] on h5 "#A2121C" at bounding box center [330, 400] width 56 height 22
copy h4 "l"
click at [234, 14] on input "#C4C0BD" at bounding box center [275, 17] width 153 height 28
paste input "eda645"
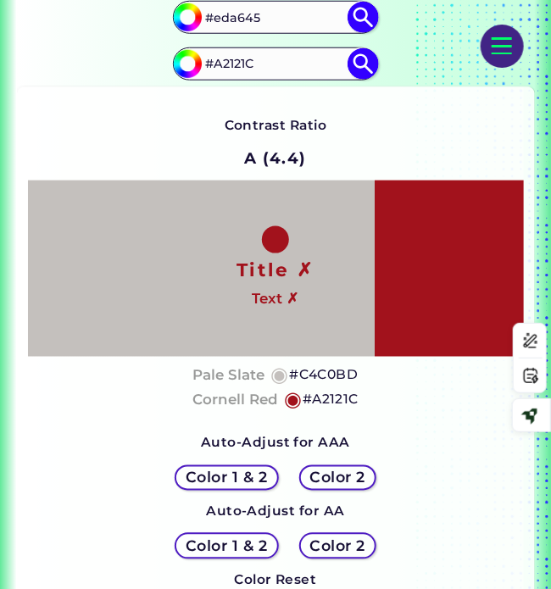
type input "#eda645"
click at [243, 66] on input "#A2121C" at bounding box center [275, 64] width 153 height 28
paste input "f5c44a"
type input "#f5c44a"
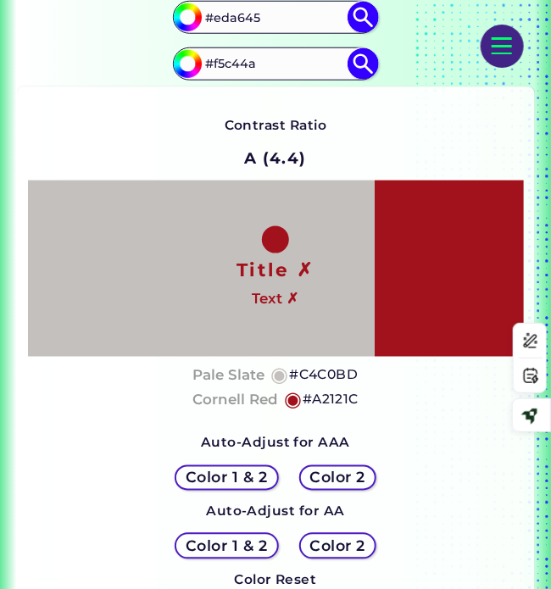
drag, startPoint x: 369, startPoint y: 16, endPoint x: 364, endPoint y: 32, distance: 16.9
click at [369, 16] on img at bounding box center [362, 17] width 31 height 31
type input "#eda645"
type input "#EDA645"
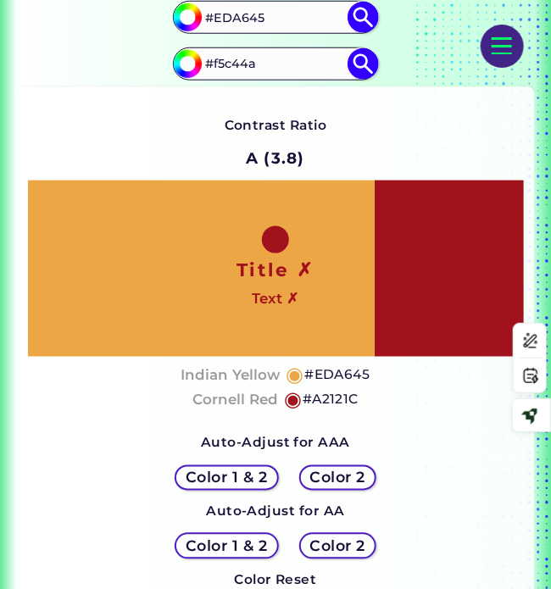
click at [366, 64] on img at bounding box center [362, 63] width 31 height 31
type input "#f5c44a"
type input "#F5C44A"
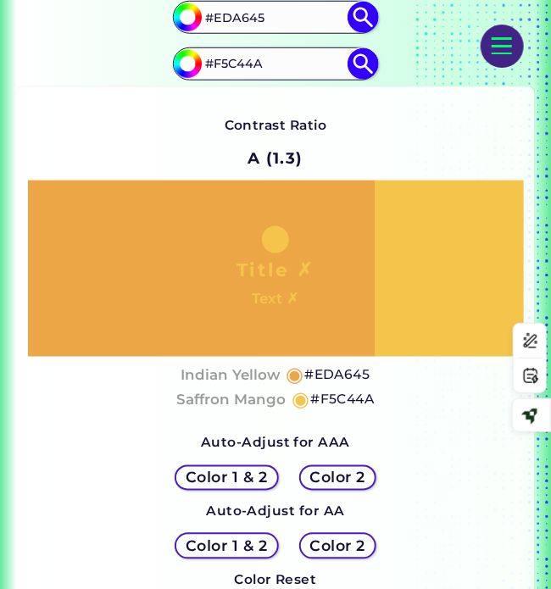
click at [258, 377] on h4 "Indian Yellow" at bounding box center [229, 375] width 99 height 25
click at [345, 370] on h5 "#EDA645" at bounding box center [336, 375] width 65 height 22
click at [336, 371] on h5 "#EDA645" at bounding box center [336, 375] width 65 height 22
click at [250, 399] on h4 "Saffron Mango" at bounding box center [230, 400] width 109 height 25
click at [355, 397] on h5 "#F5C44A" at bounding box center [342, 400] width 64 height 22
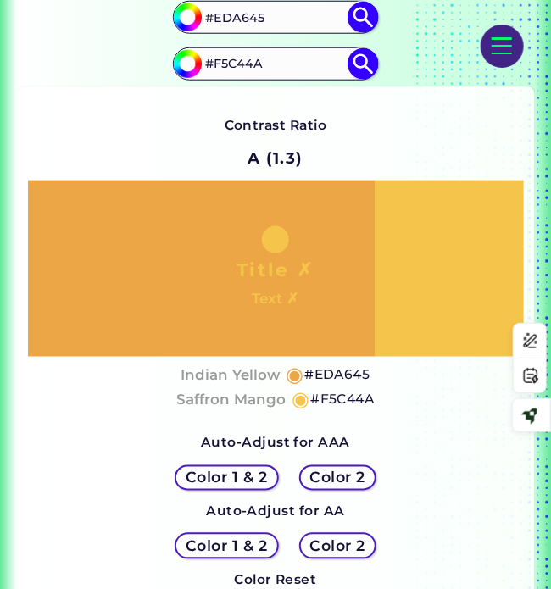
click at [343, 398] on h5 "#F5C44A" at bounding box center [342, 400] width 64 height 22
click at [236, 396] on h4 "Saffron Mango" at bounding box center [230, 400] width 109 height 25
click at [244, 16] on input "#EDA645" at bounding box center [275, 17] width 153 height 28
paste input "e0deab"
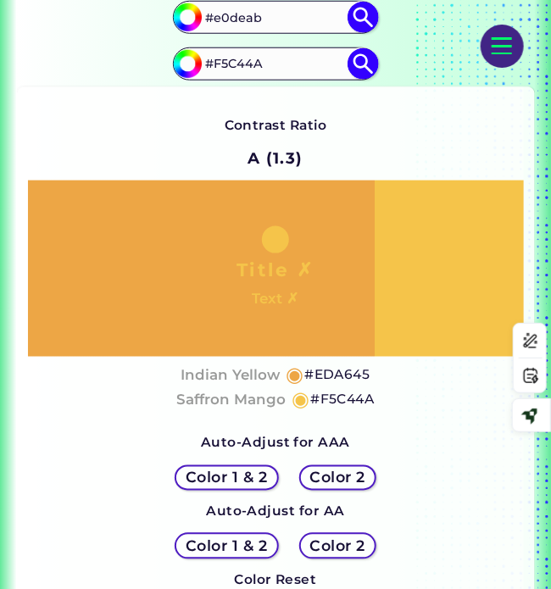
type input "#e0deab"
click at [240, 58] on input "#F5C44A" at bounding box center [275, 64] width 153 height 28
paste input "a987de"
type input "#a987de"
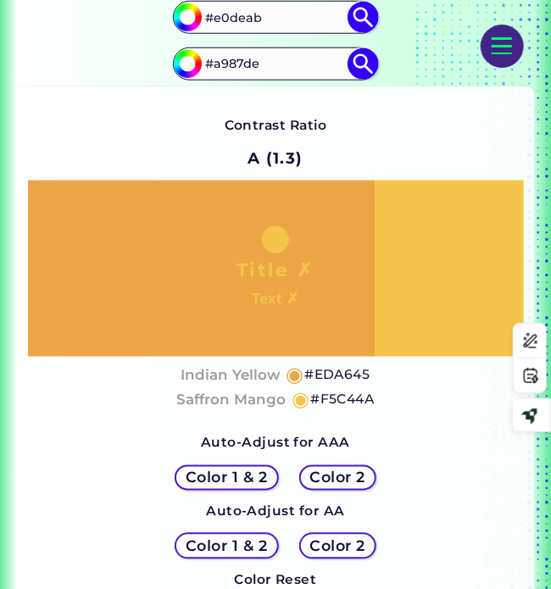
click at [360, 18] on img at bounding box center [362, 17] width 31 height 31
type input "#e0deab"
type input "#E0DEAB"
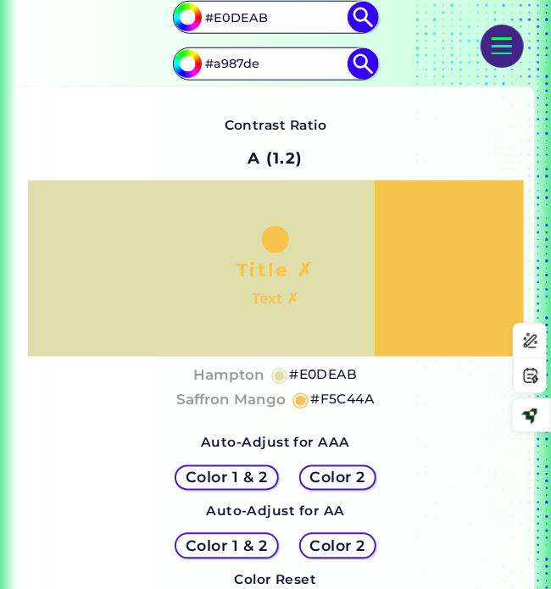
click at [368, 59] on img at bounding box center [362, 63] width 31 height 31
type input "#a987de"
type input "#A987DE"
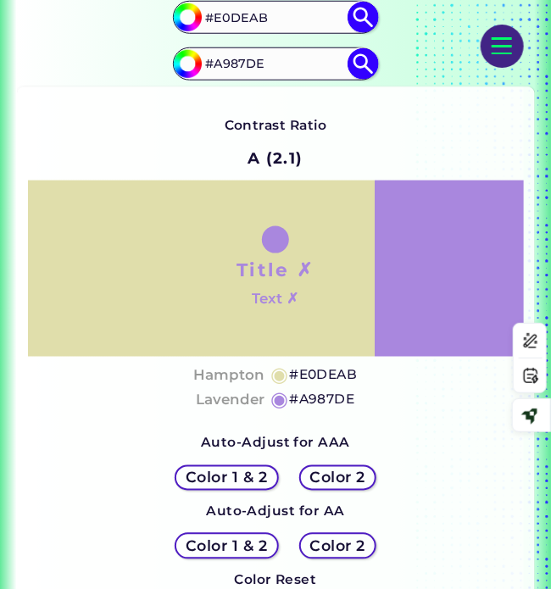
click at [244, 371] on h4 "Hampton" at bounding box center [228, 375] width 71 height 25
click at [333, 369] on h5 "#E0DEAB" at bounding box center [323, 375] width 68 height 22
click at [224, 400] on h4 "Lavender" at bounding box center [230, 400] width 69 height 25
click at [336, 397] on h5 "#A987DE" at bounding box center [321, 400] width 65 height 22
click at [322, 375] on h5 "#E0DEAB" at bounding box center [323, 375] width 68 height 22
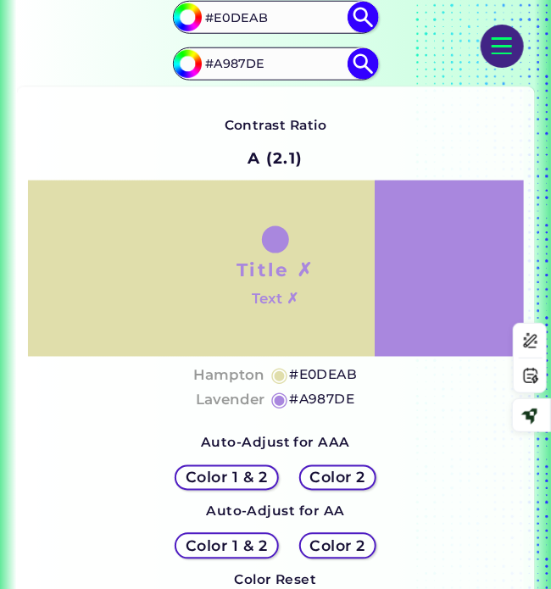
click at [250, 13] on input "#E0DEAB" at bounding box center [275, 17] width 153 height 28
paste input "e0da68"
type input "#e0da68"
click at [252, 64] on input "#A987DE" at bounding box center [275, 64] width 153 height 28
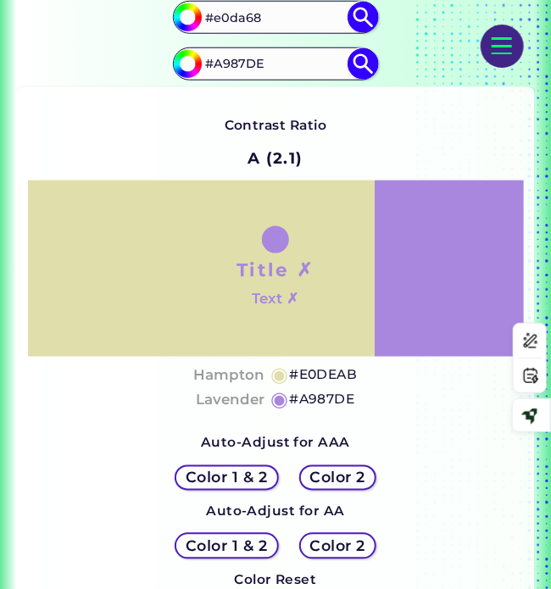
click at [252, 64] on input "#A987DE" at bounding box center [275, 64] width 153 height 28
paste input "d74655"
type input "#d74655"
click at [358, 64] on img at bounding box center [362, 63] width 31 height 31
type input "#d74655"
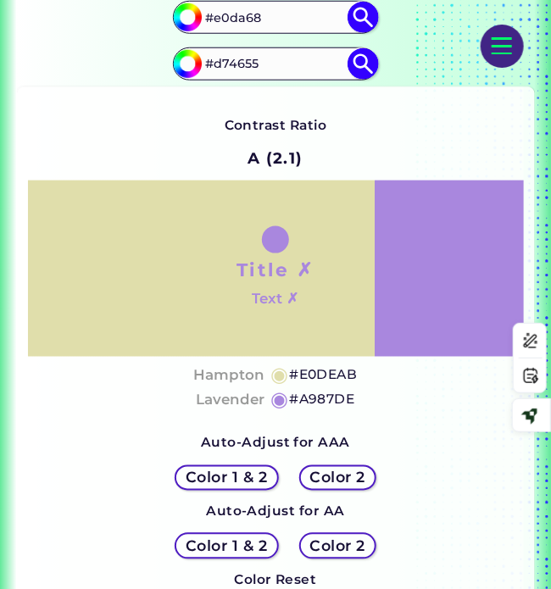
type input "#D74655"
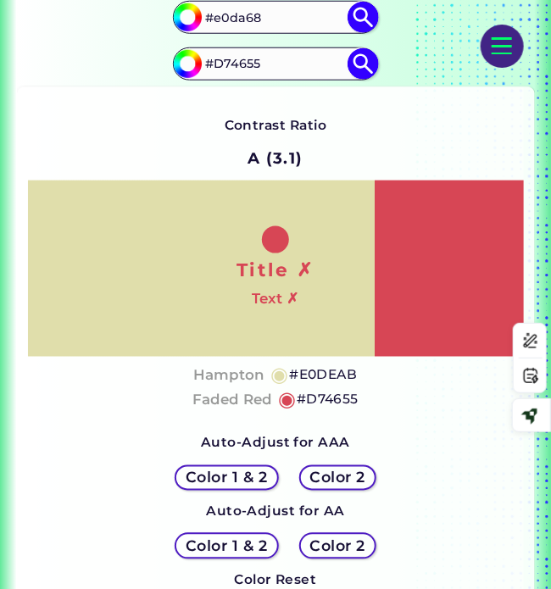
click at [364, 8] on img at bounding box center [362, 17] width 31 height 31
type input "#e0da68"
type input "#E0DA68"
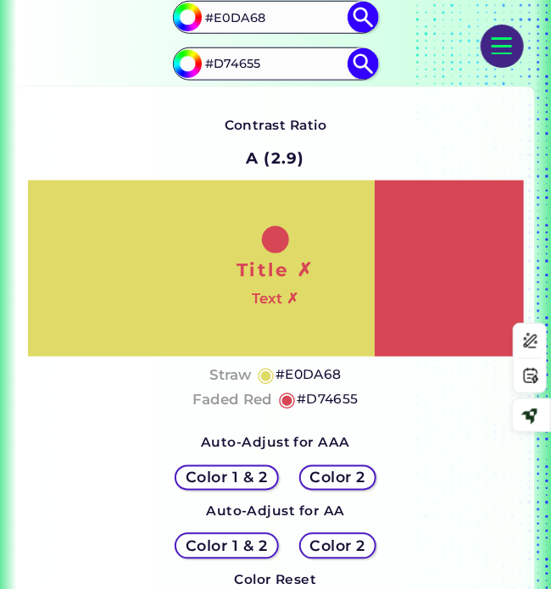
click at [230, 381] on h4 "Straw" at bounding box center [230, 375] width 42 height 25
click at [332, 371] on h5 "#E0DA68" at bounding box center [308, 375] width 66 height 22
click at [243, 60] on input "#D74655" at bounding box center [275, 64] width 153 height 28
paste input "3be0b0"
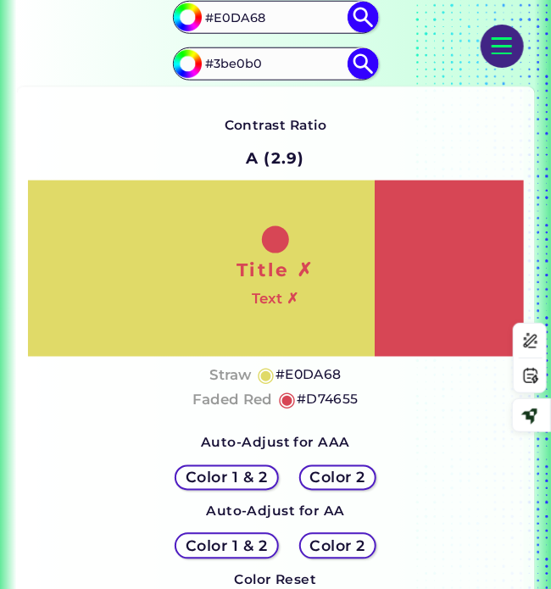
type input "#3be0b0"
click at [359, 60] on img at bounding box center [362, 63] width 31 height 31
type input "#3be0b0"
type input "#3BE0B0"
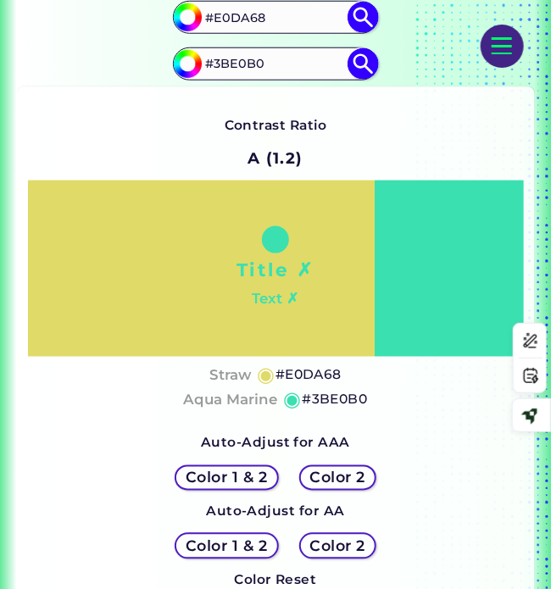
click at [256, 397] on h4 "Aqua Marine" at bounding box center [230, 400] width 94 height 25
drag, startPoint x: 342, startPoint y: 402, endPoint x: 315, endPoint y: 402, distance: 27.1
click at [342, 402] on h5 "#3BE0B0" at bounding box center [334, 400] width 65 height 22
click at [251, 19] on input "#E0DA68" at bounding box center [275, 17] width 153 height 28
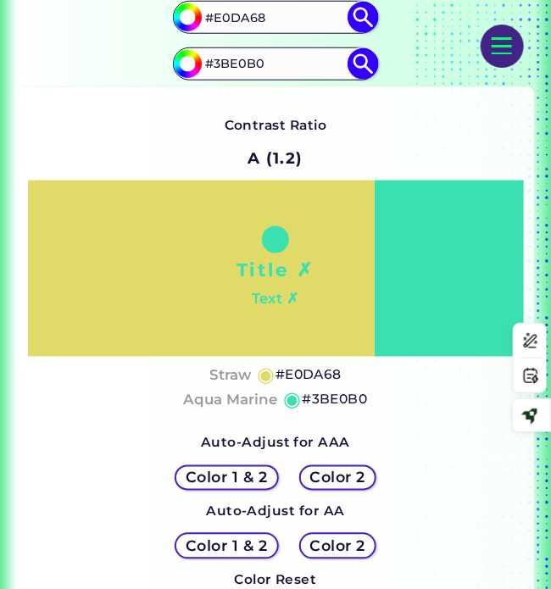
paste input "f65c2"
type input "#f65c28"
click at [251, 61] on input "#3BE0B0" at bounding box center [275, 64] width 153 height 28
paste input "d08e39"
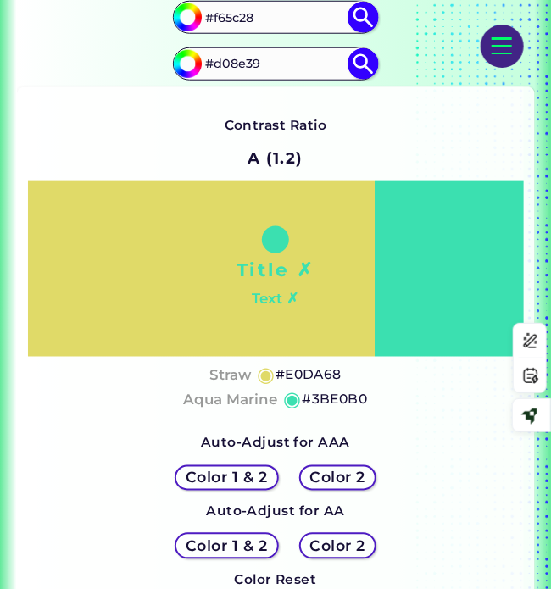
type input "#d08e39"
click at [358, 64] on img at bounding box center [362, 63] width 31 height 31
type input "#d08e39"
type input "#D08E39"
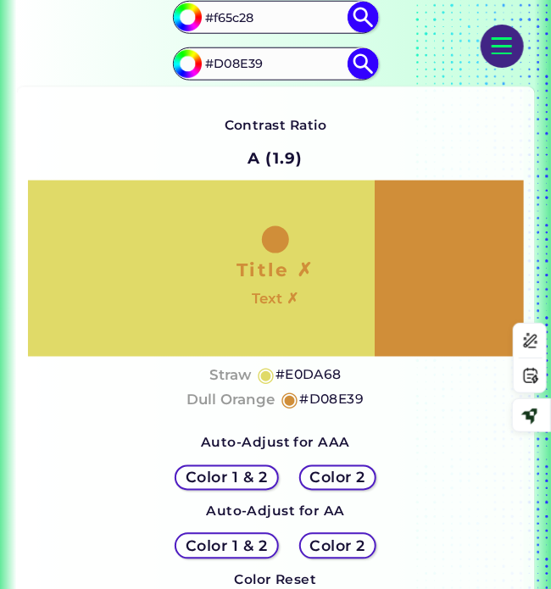
click at [358, 8] on img at bounding box center [362, 17] width 31 height 31
type input "#f65c28"
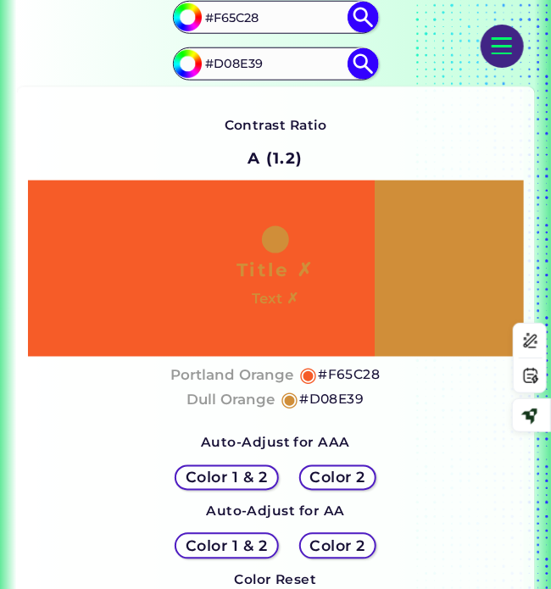
click at [261, 379] on h4 "Portland Orange" at bounding box center [231, 375] width 123 height 25
click at [365, 379] on h5 "#F65C28" at bounding box center [349, 375] width 62 height 22
click at [244, 397] on h4 "Dull Orange" at bounding box center [230, 400] width 88 height 25
click at [333, 396] on h5 "#D08E39" at bounding box center [331, 400] width 64 height 22
click at [246, 402] on h4 "Dull Orange" at bounding box center [230, 400] width 88 height 25
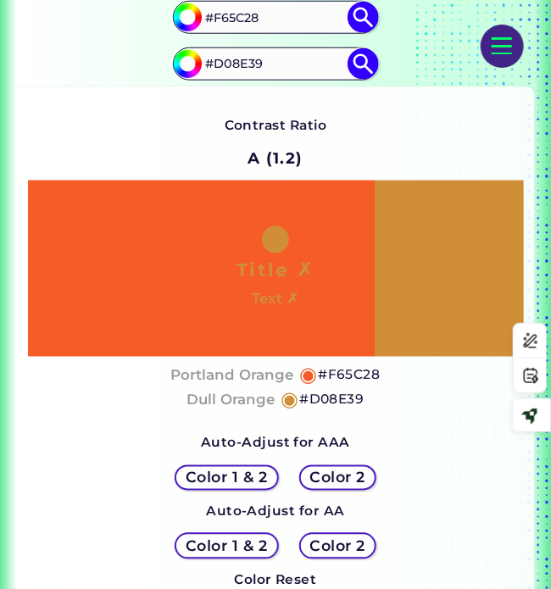
click at [230, 16] on input "#F65C28" at bounding box center [275, 17] width 153 height 28
paste input "ebbc56"
type input "#ebbc56"
click at [230, 62] on input "#D08E39" at bounding box center [275, 64] width 153 height 28
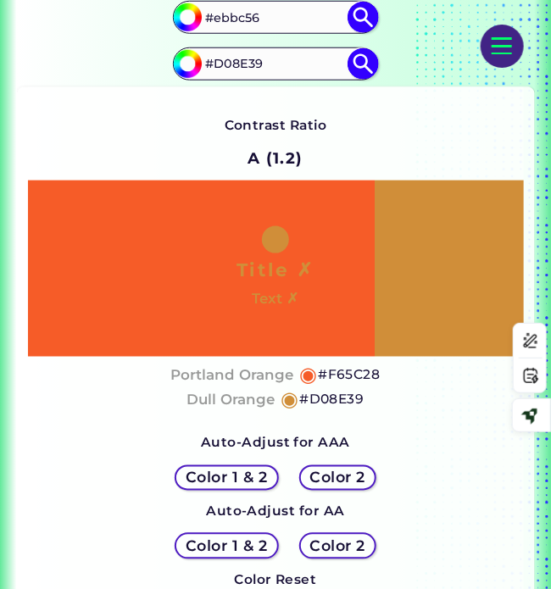
click at [230, 62] on input "#D08E39" at bounding box center [275, 64] width 153 height 28
paste input "cddbe6"
type input "#cddbe6"
click at [362, 57] on img at bounding box center [362, 63] width 31 height 31
type input "#cddbe6"
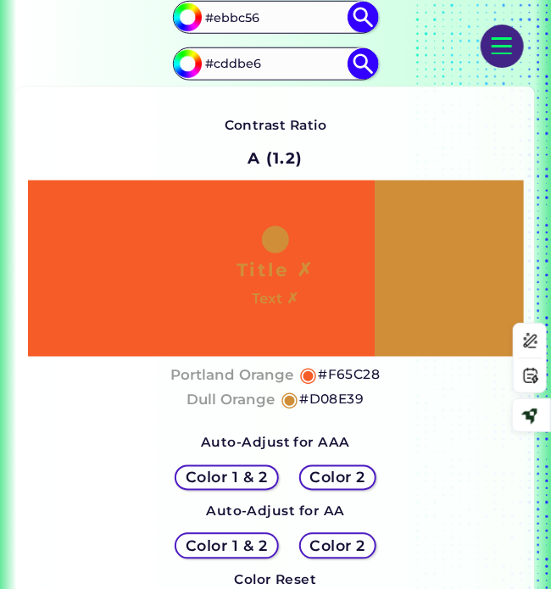
type input "#CDDBE6"
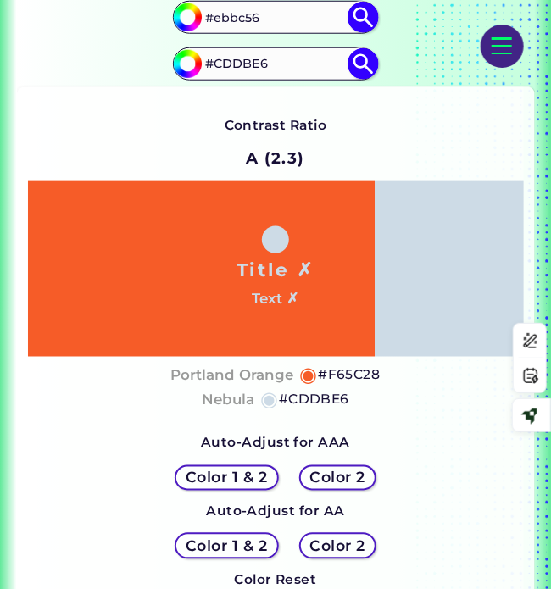
click at [361, 15] on img at bounding box center [362, 17] width 31 height 31
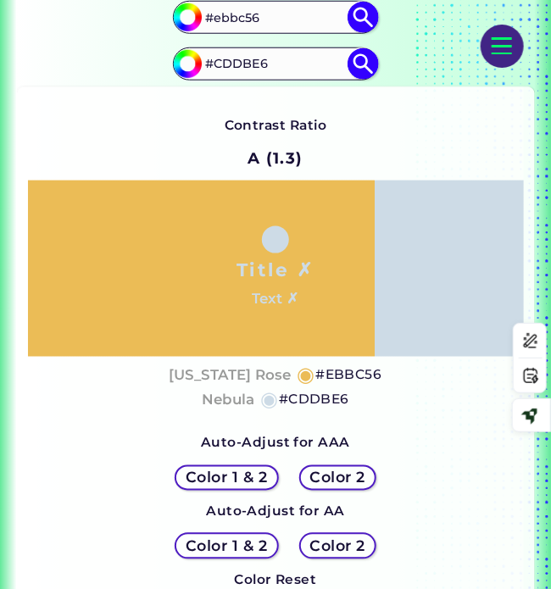
type input "#ebbc56"
drag, startPoint x: 325, startPoint y: 394, endPoint x: 237, endPoint y: 430, distance: 95.0
click at [324, 394] on h5 "#CDDBE6" at bounding box center [314, 400] width 70 height 22
drag, startPoint x: 333, startPoint y: 375, endPoint x: 41, endPoint y: 394, distance: 292.9
click at [333, 375] on h5 "#EBBC56" at bounding box center [348, 375] width 66 height 22
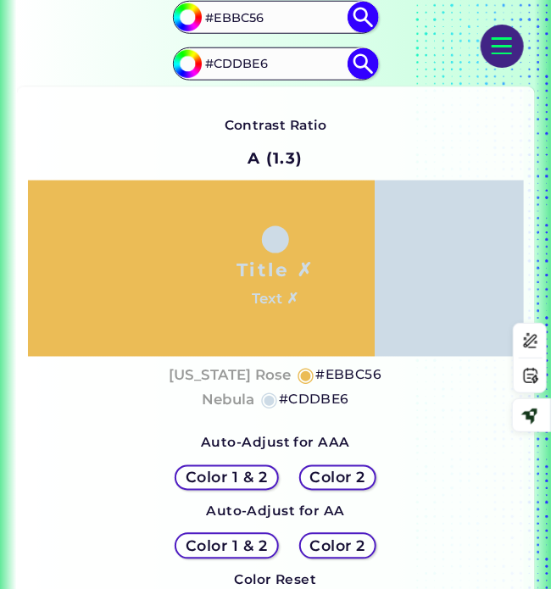
click at [233, 17] on input "#EBBC56" at bounding box center [275, 17] width 153 height 28
paste input "dc8c50"
type input "#dc8c50"
click at [242, 58] on input "#CDDBE6" at bounding box center [275, 64] width 153 height 28
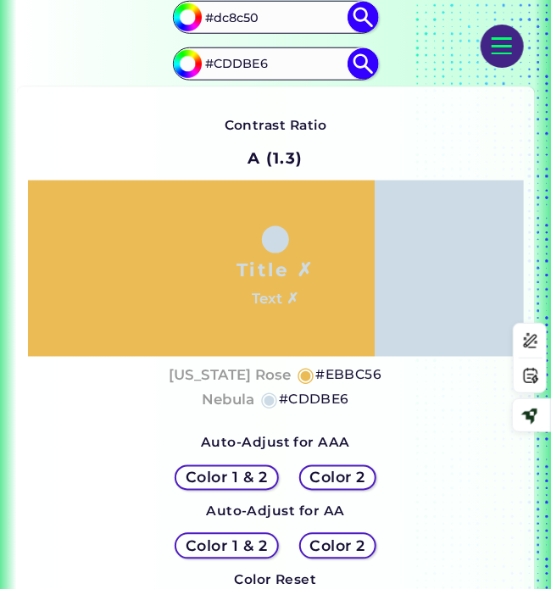
click at [242, 58] on input "#CDDBE6" at bounding box center [275, 64] width 153 height 28
paste input "f3d15e"
type input "#f3d15e"
click at [361, 14] on img at bounding box center [362, 17] width 31 height 31
type input "#dc8c50"
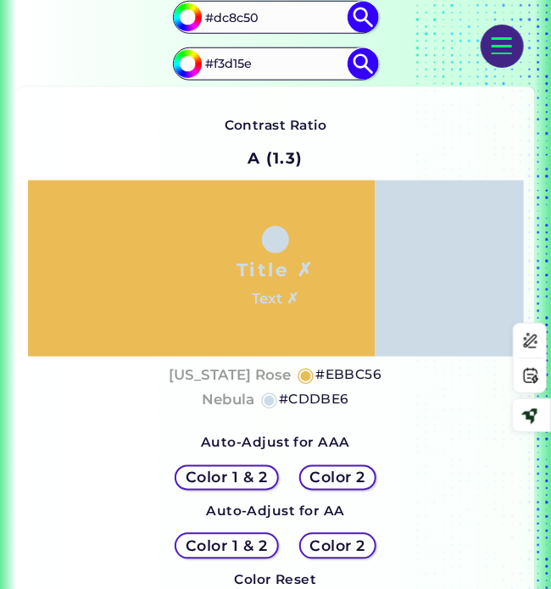
type input "#DC8C50"
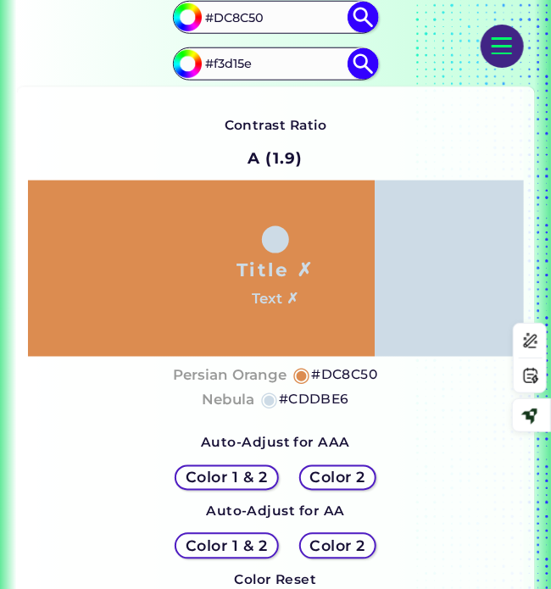
click at [358, 64] on img at bounding box center [362, 63] width 31 height 31
type input "#f3d15e"
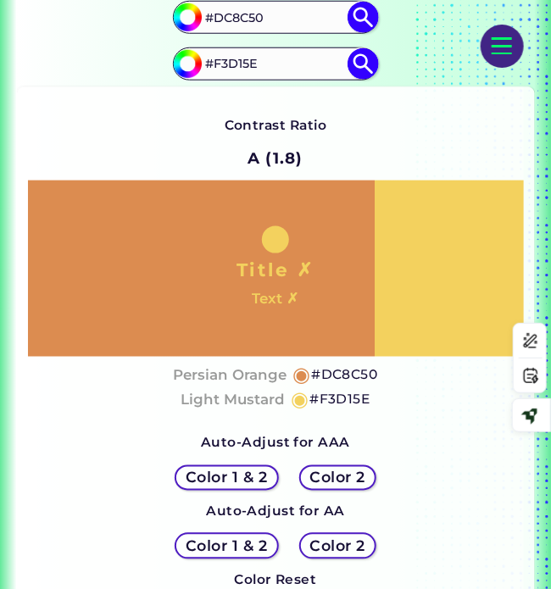
click at [241, 62] on input "#F3D15E" at bounding box center [275, 64] width 153 height 28
paste input "ebda8a"
type input "#ebda8a"
click at [366, 66] on img at bounding box center [362, 63] width 31 height 31
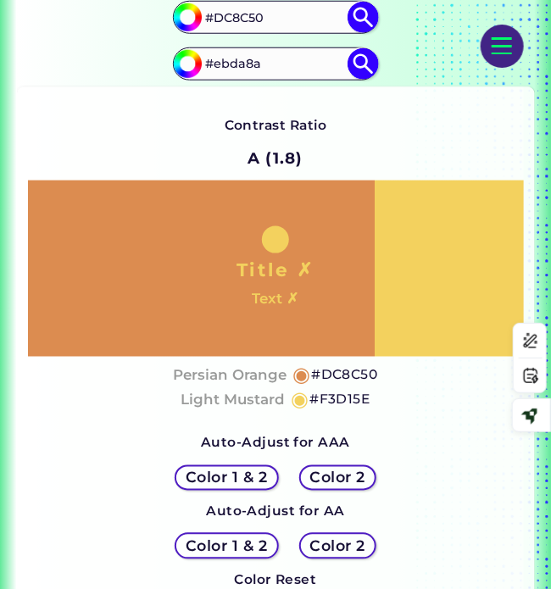
type input "#ebda8a"
type input "#EBDA8A"
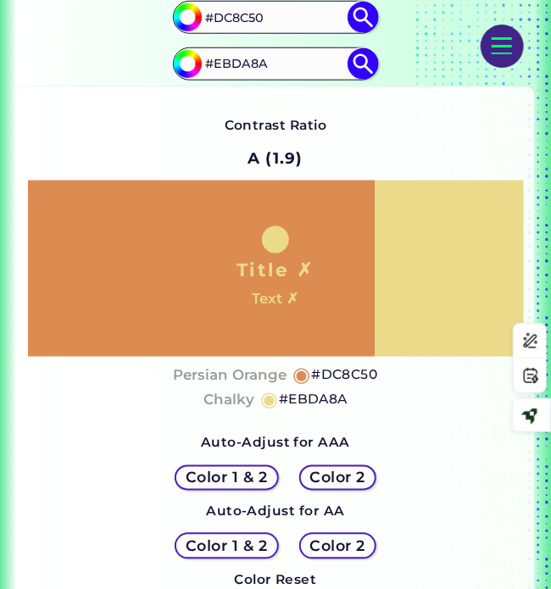
click at [269, 379] on h4 "Persian Orange" at bounding box center [230, 375] width 114 height 25
click at [347, 374] on h5 "#DC8C50" at bounding box center [344, 375] width 66 height 22
click at [308, 399] on h5 "#EBDA8A" at bounding box center [313, 400] width 69 height 22
